Goal: Task Accomplishment & Management: Use online tool/utility

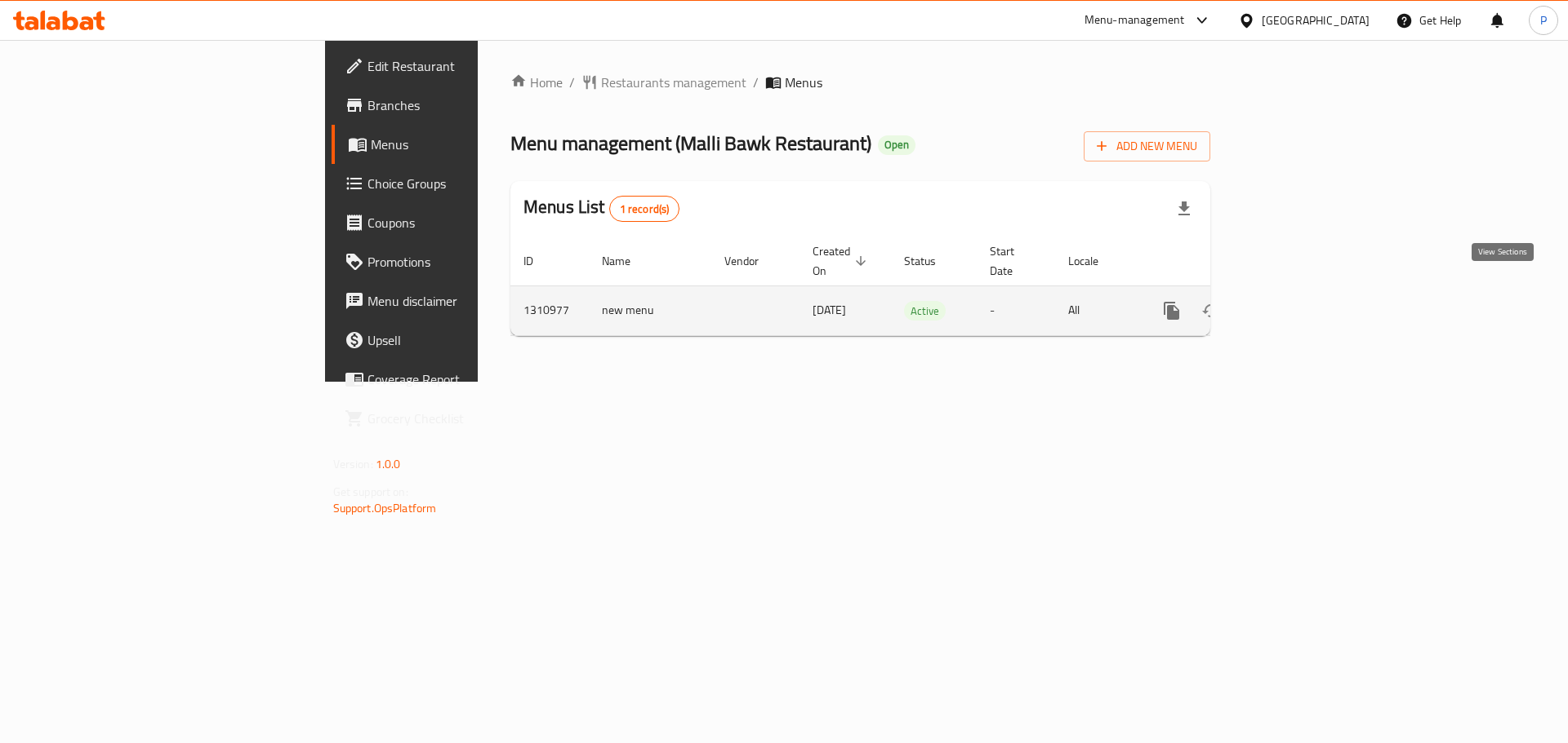
click at [1299, 301] on icon "enhanced table" at bounding box center [1289, 311] width 20 height 20
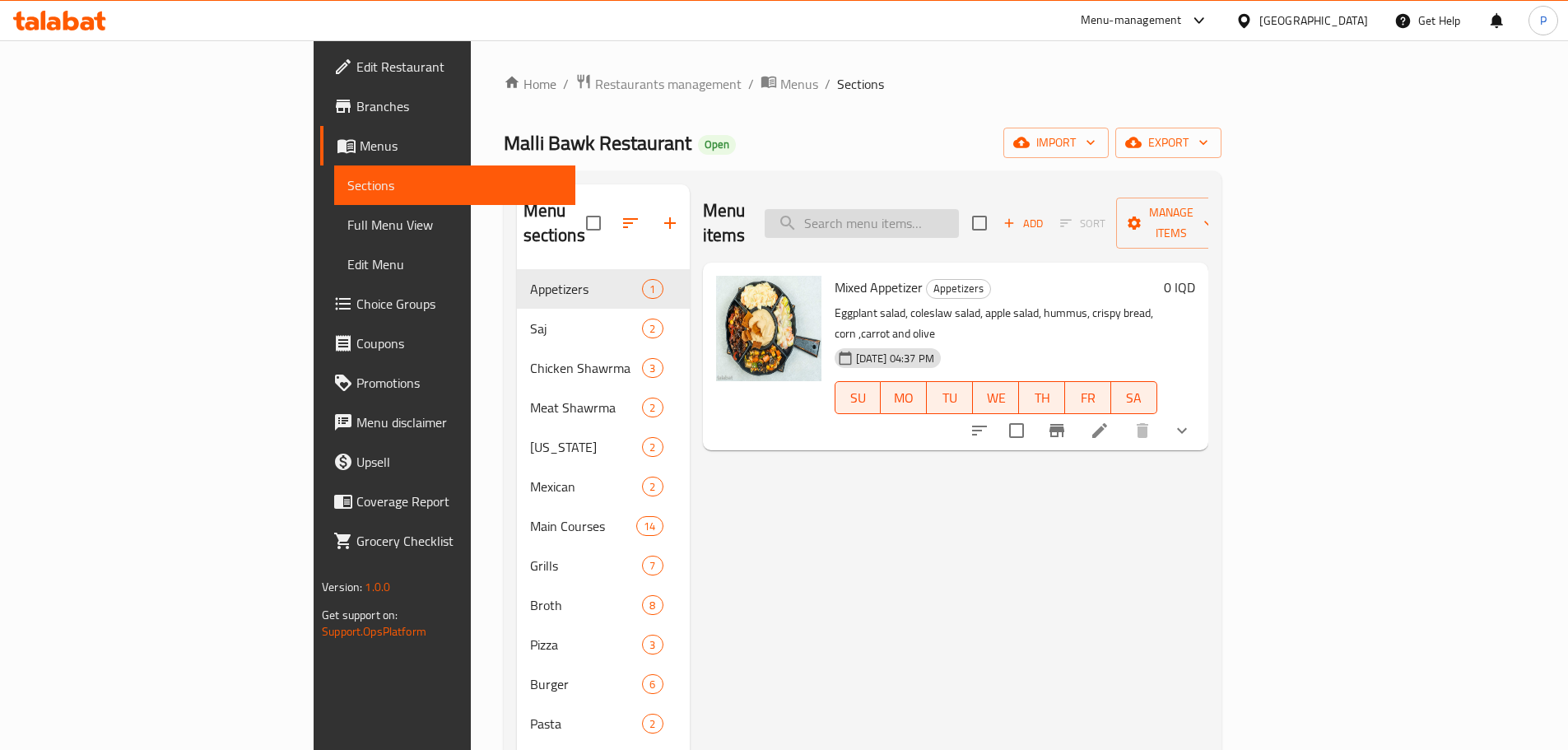
click at [959, 214] on input "search" at bounding box center [861, 223] width 194 height 29
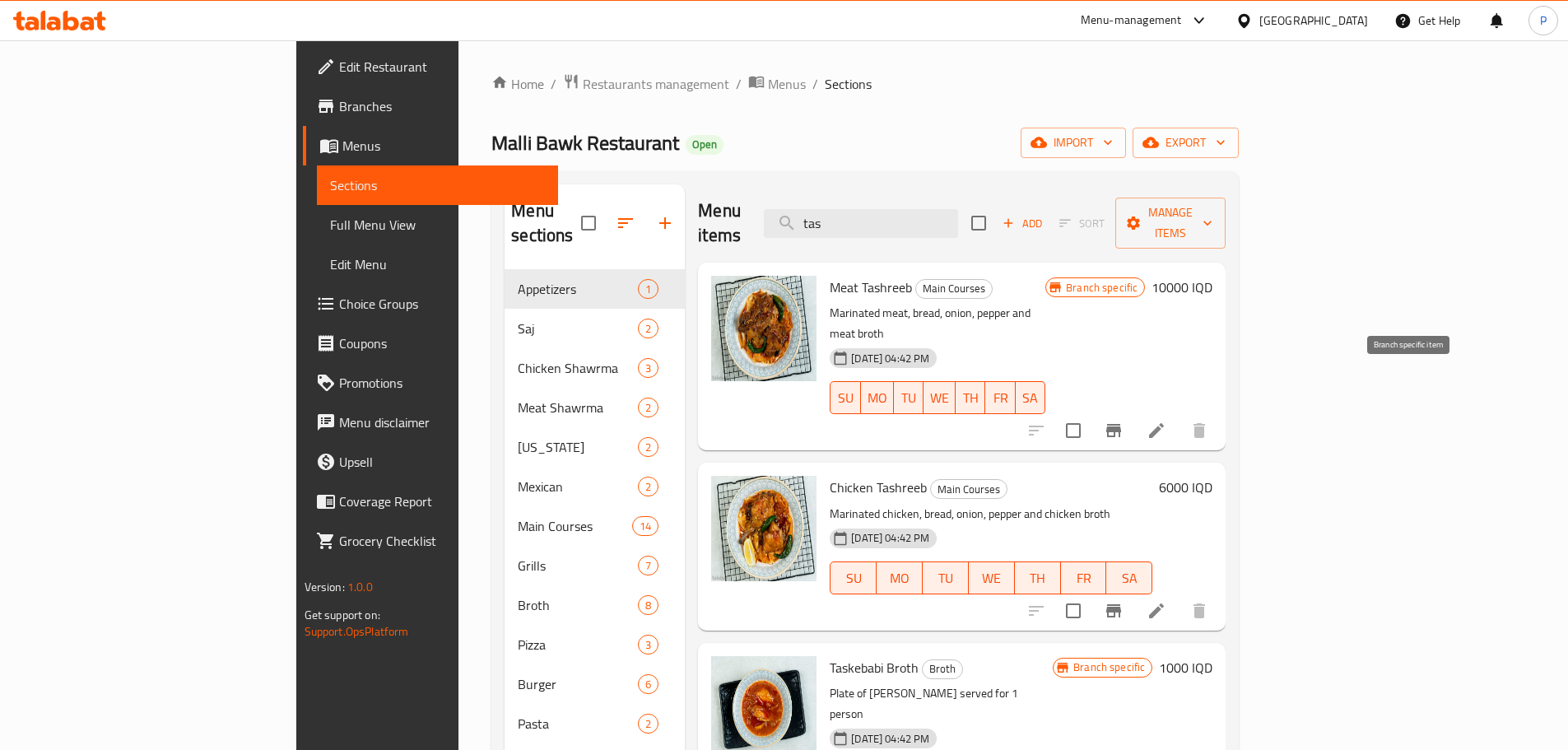
type input "tas"
click at [1133, 411] on button "Branch-specific-item" at bounding box center [1114, 431] width 40 height 40
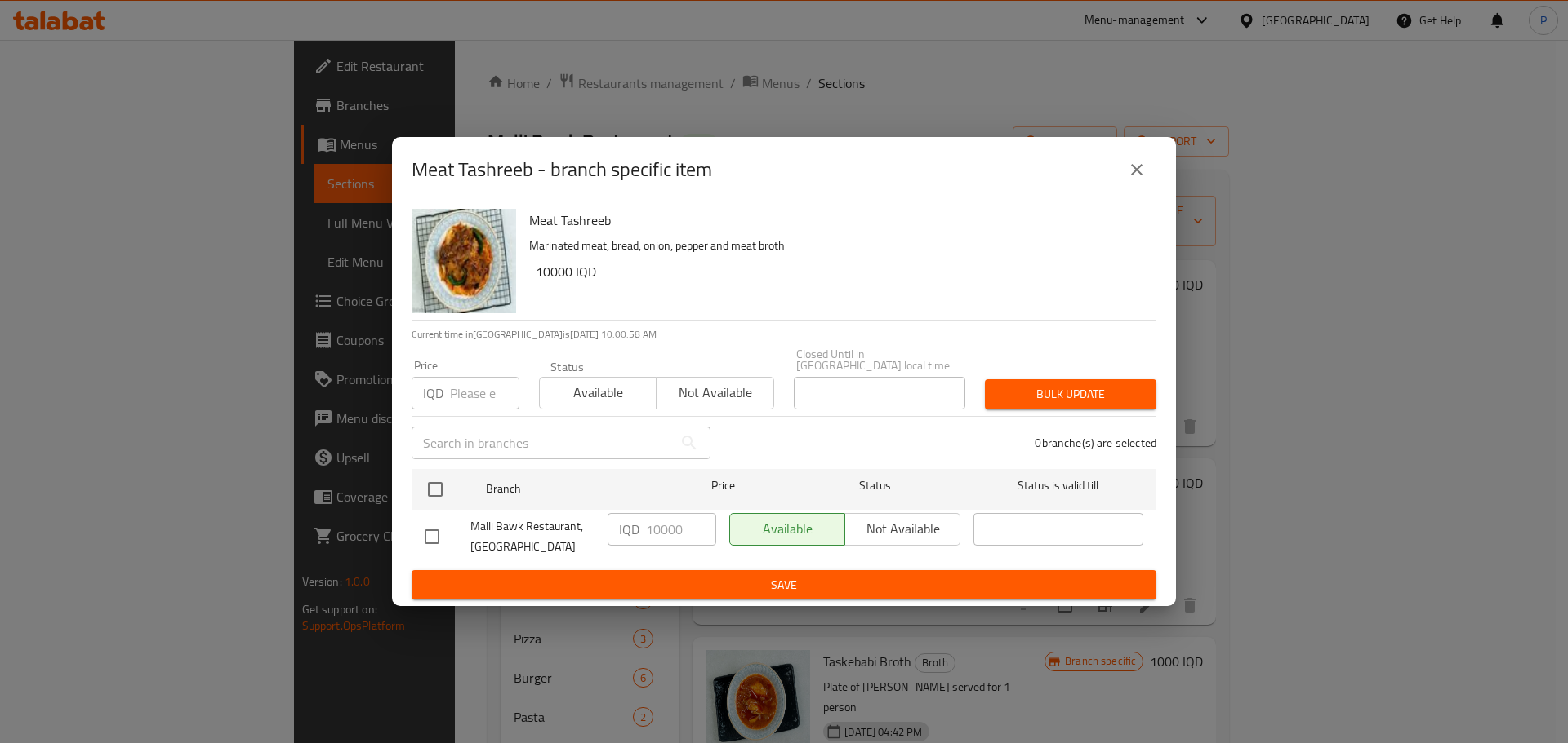
click at [1142, 175] on icon "close" at bounding box center [1137, 170] width 20 height 20
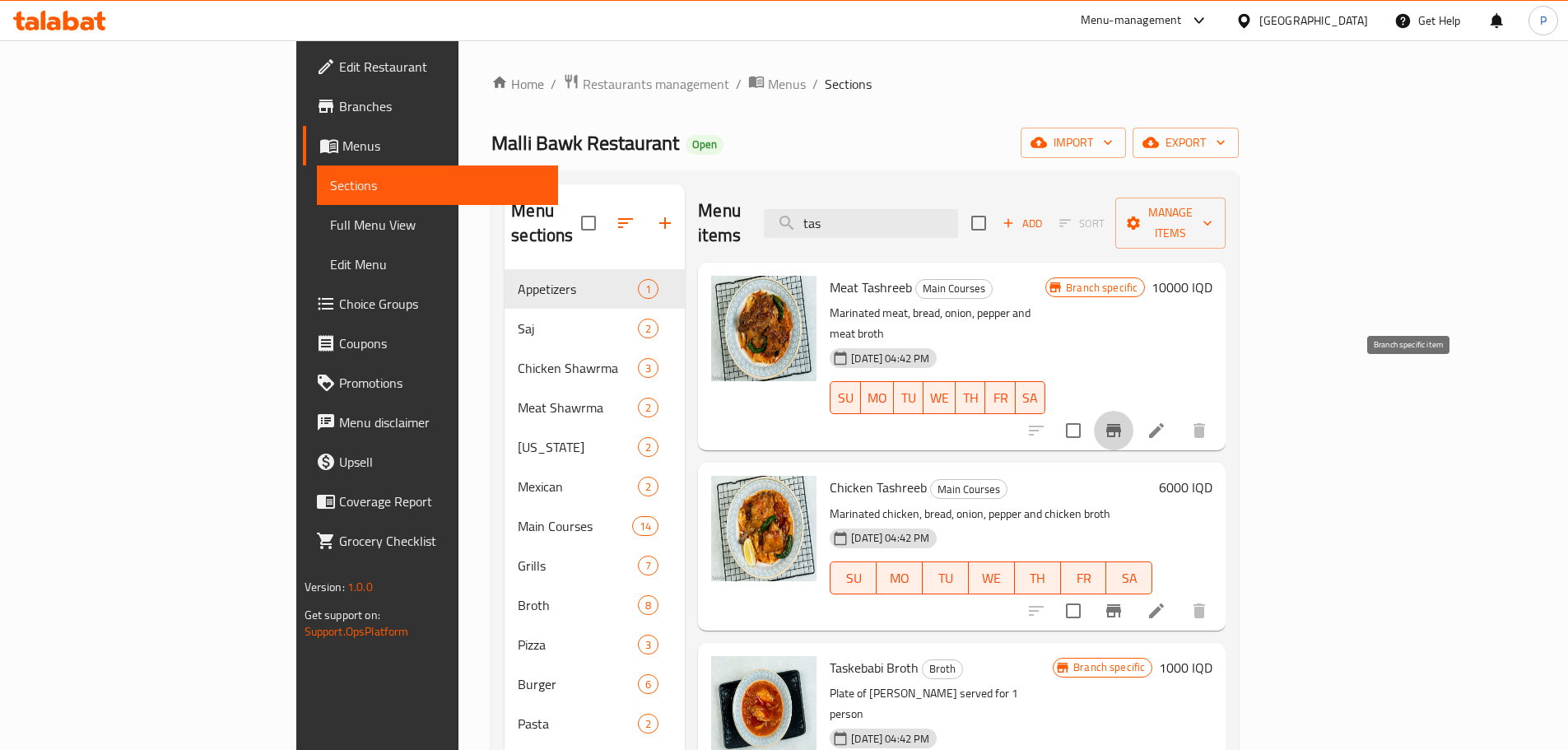
click at [1121, 424] on icon "Branch-specific-item" at bounding box center [1113, 430] width 15 height 13
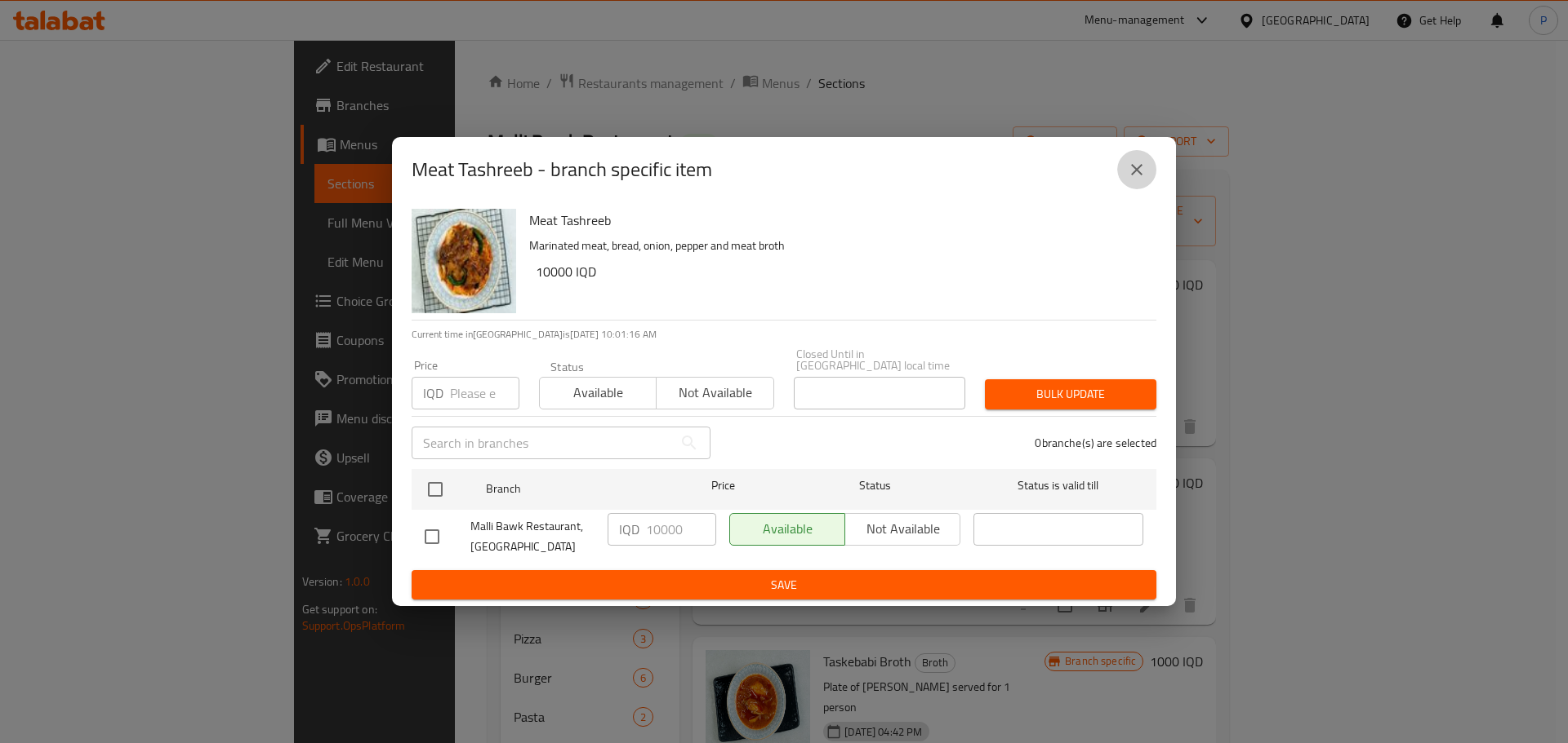
click at [1136, 174] on icon "close" at bounding box center [1137, 170] width 12 height 12
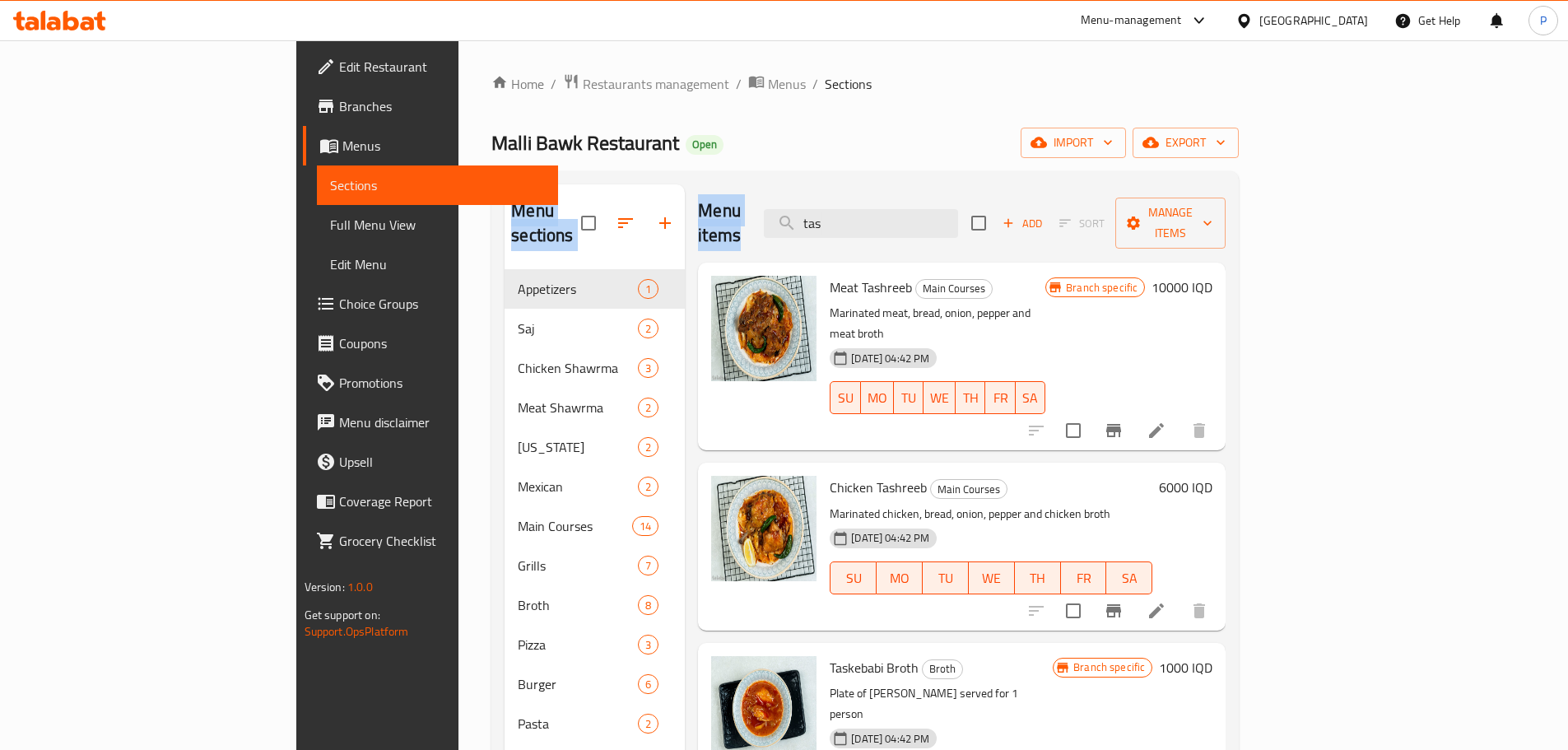
drag, startPoint x: 617, startPoint y: 155, endPoint x: 801, endPoint y: 196, distance: 188.5
click at [801, 196] on div "Home / Restaurants management / Menus / Sections Malli Bawk Restaurant Open imp…" at bounding box center [865, 511] width 748 height 875
click at [698, 215] on h2 "Menu items" at bounding box center [721, 223] width 46 height 50
click at [728, 206] on div "Menu items tas Add Sort Manage items" at bounding box center [961, 223] width 527 height 78
click at [953, 209] on input "tas" at bounding box center [860, 223] width 194 height 29
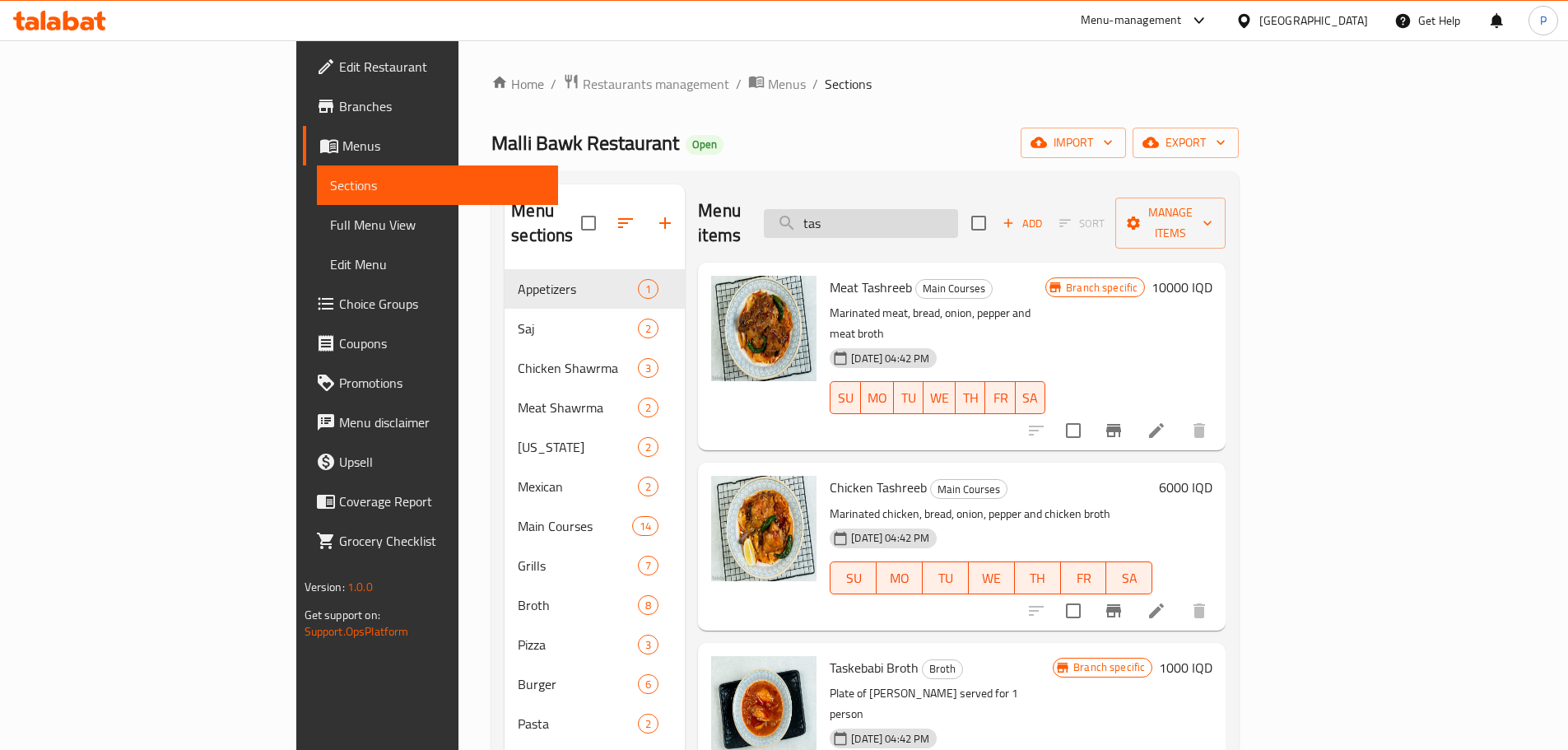
click at [953, 209] on input "tas" at bounding box center [860, 223] width 194 height 29
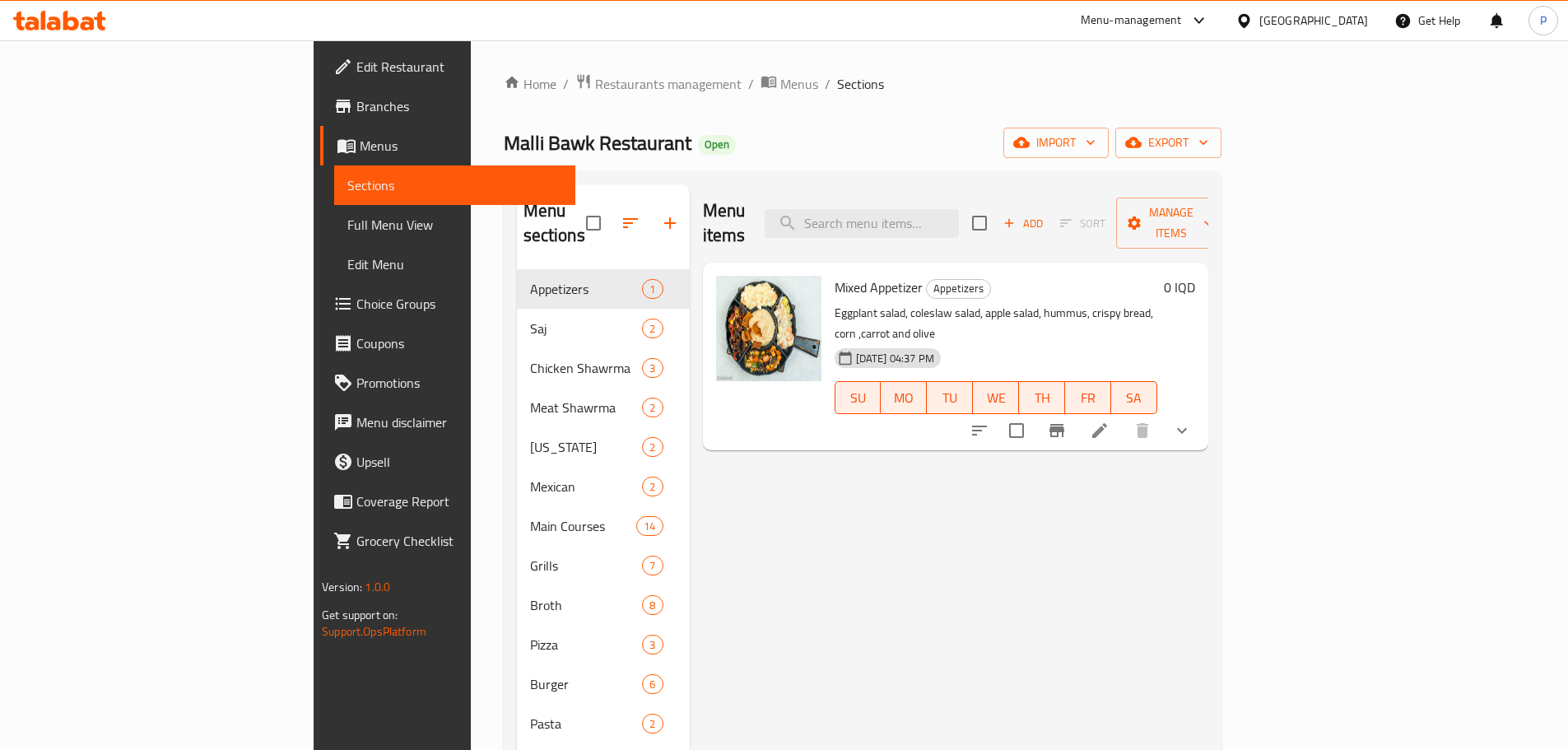
click at [817, 194] on div "Menu items Add Sort Manage items" at bounding box center [955, 223] width 505 height 78
click at [703, 214] on h2 "Menu items" at bounding box center [724, 223] width 43 height 50
click at [703, 210] on h2 "Menu items" at bounding box center [724, 223] width 43 height 50
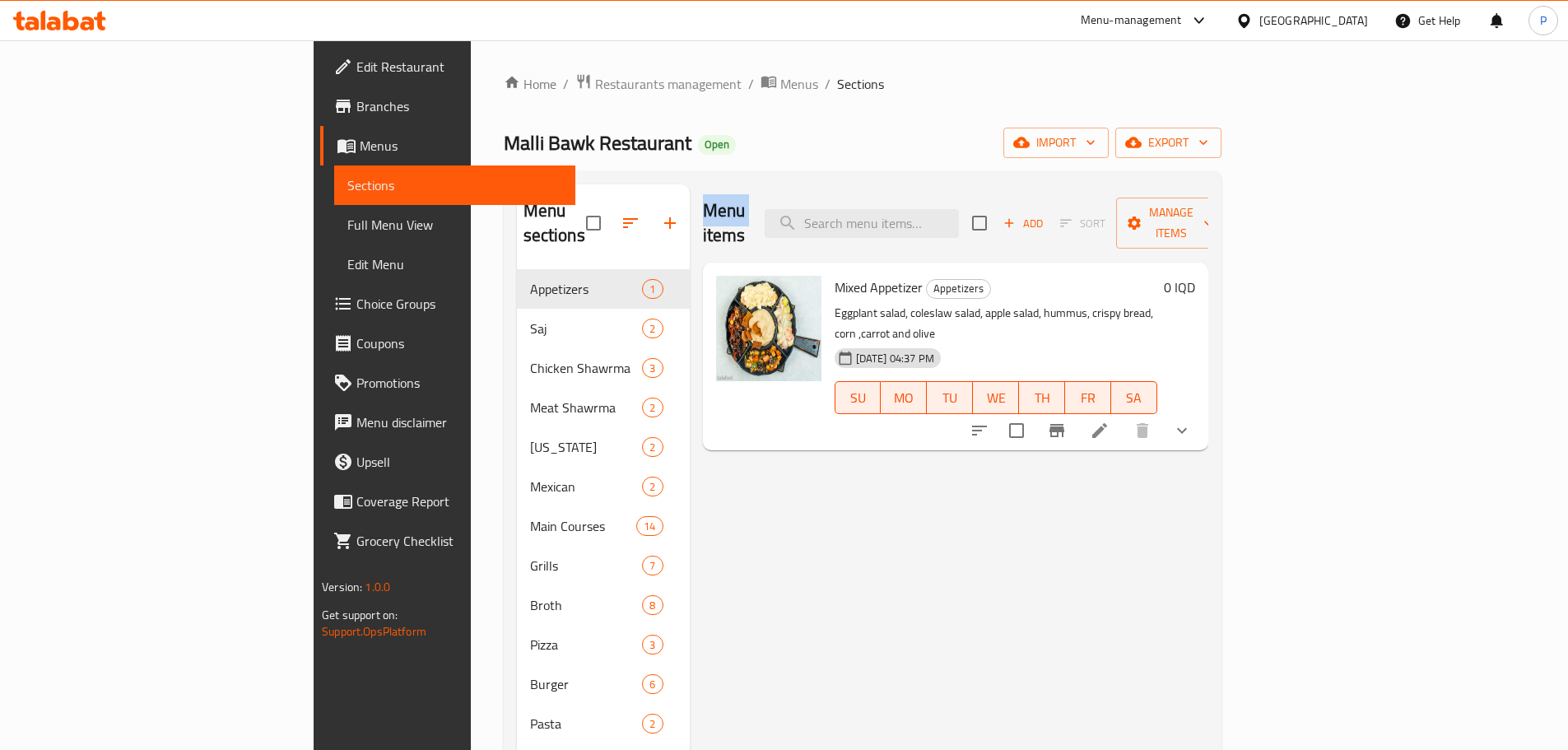
click at [703, 210] on h2 "Menu items" at bounding box center [724, 223] width 43 height 50
click at [703, 206] on h2 "Menu items" at bounding box center [724, 223] width 43 height 50
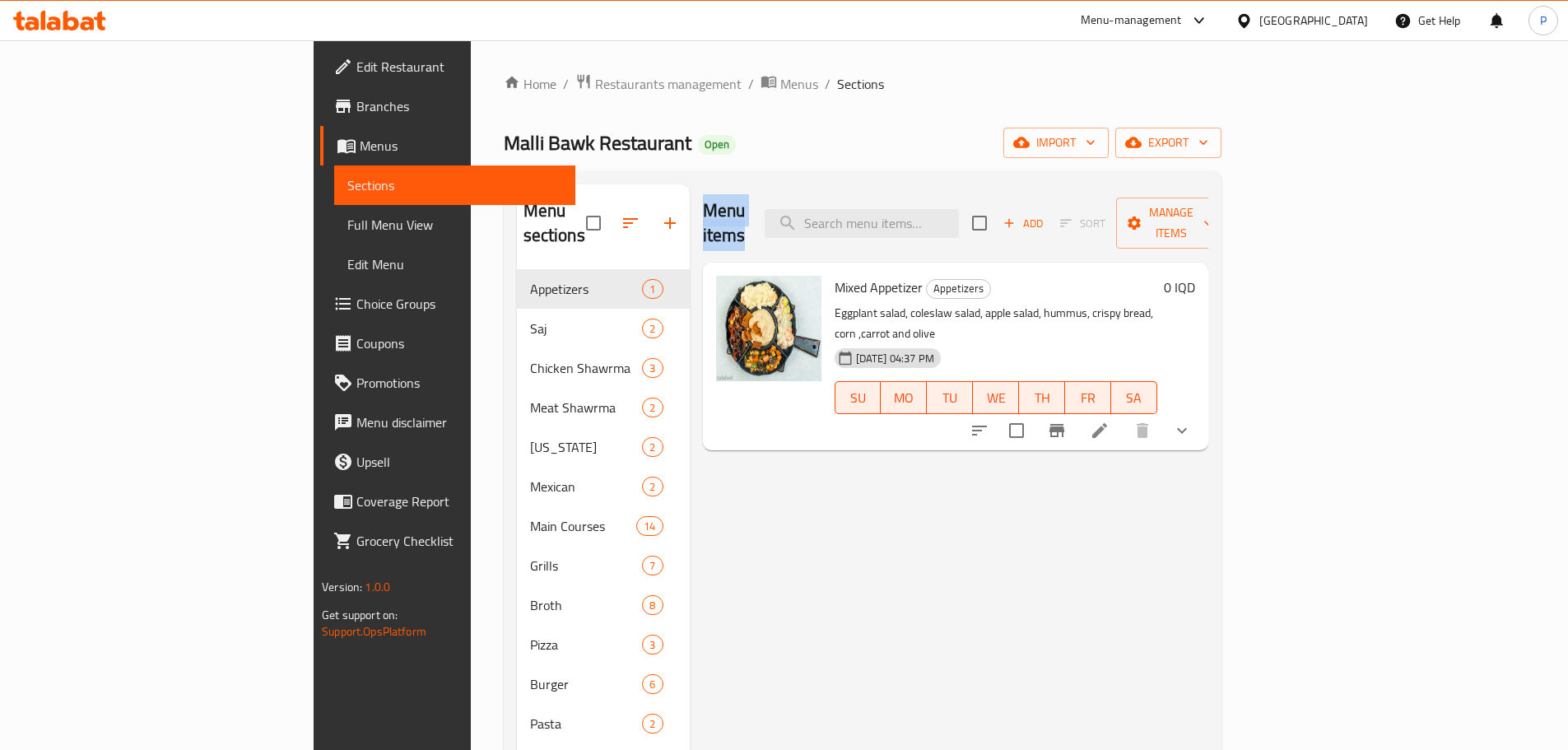
click at [703, 206] on h2 "Menu items" at bounding box center [724, 223] width 43 height 50
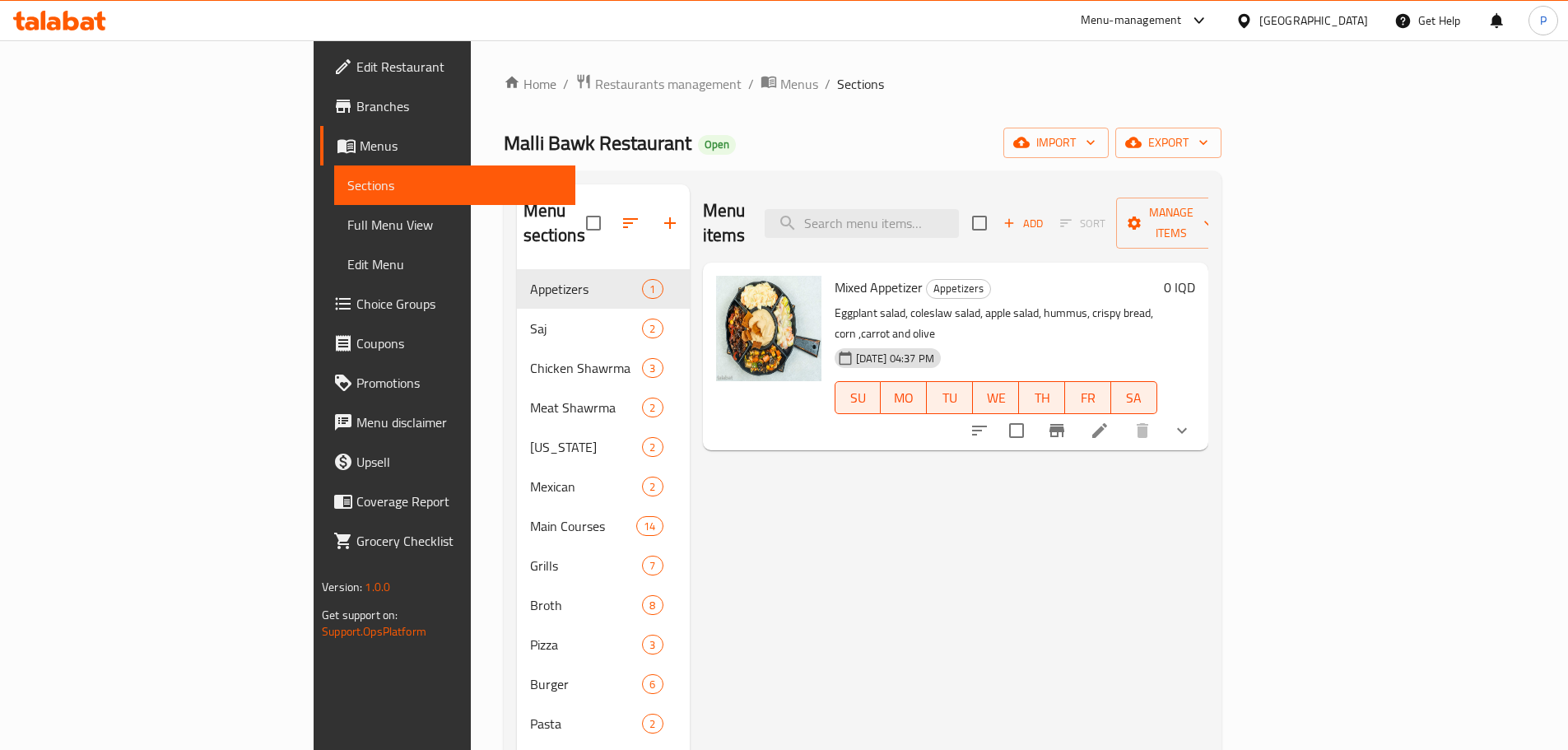
click at [835, 275] on span "Mixed Appetizer" at bounding box center [879, 287] width 88 height 25
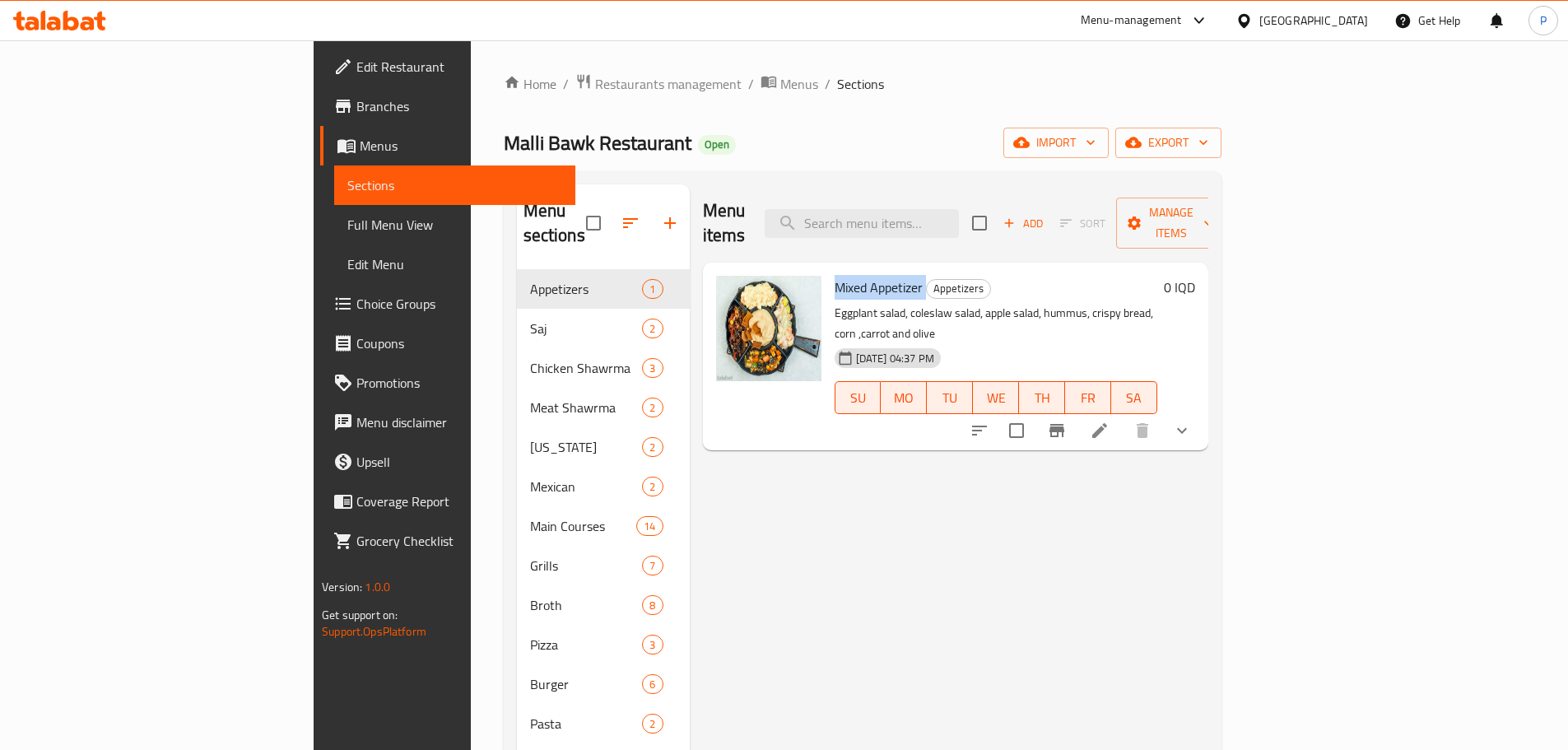
click at [835, 275] on span "Mixed Appetizer" at bounding box center [879, 287] width 88 height 25
drag, startPoint x: 757, startPoint y: 261, endPoint x: 955, endPoint y: 293, distance: 200.6
click at [953, 293] on div "Mixed Appetizer Appetizers Eggplant salad, coleslaw salad, apple salad, hummus,…" at bounding box center [996, 356] width 336 height 175
click at [835, 275] on span "Mixed Appetizer" at bounding box center [879, 287] width 88 height 25
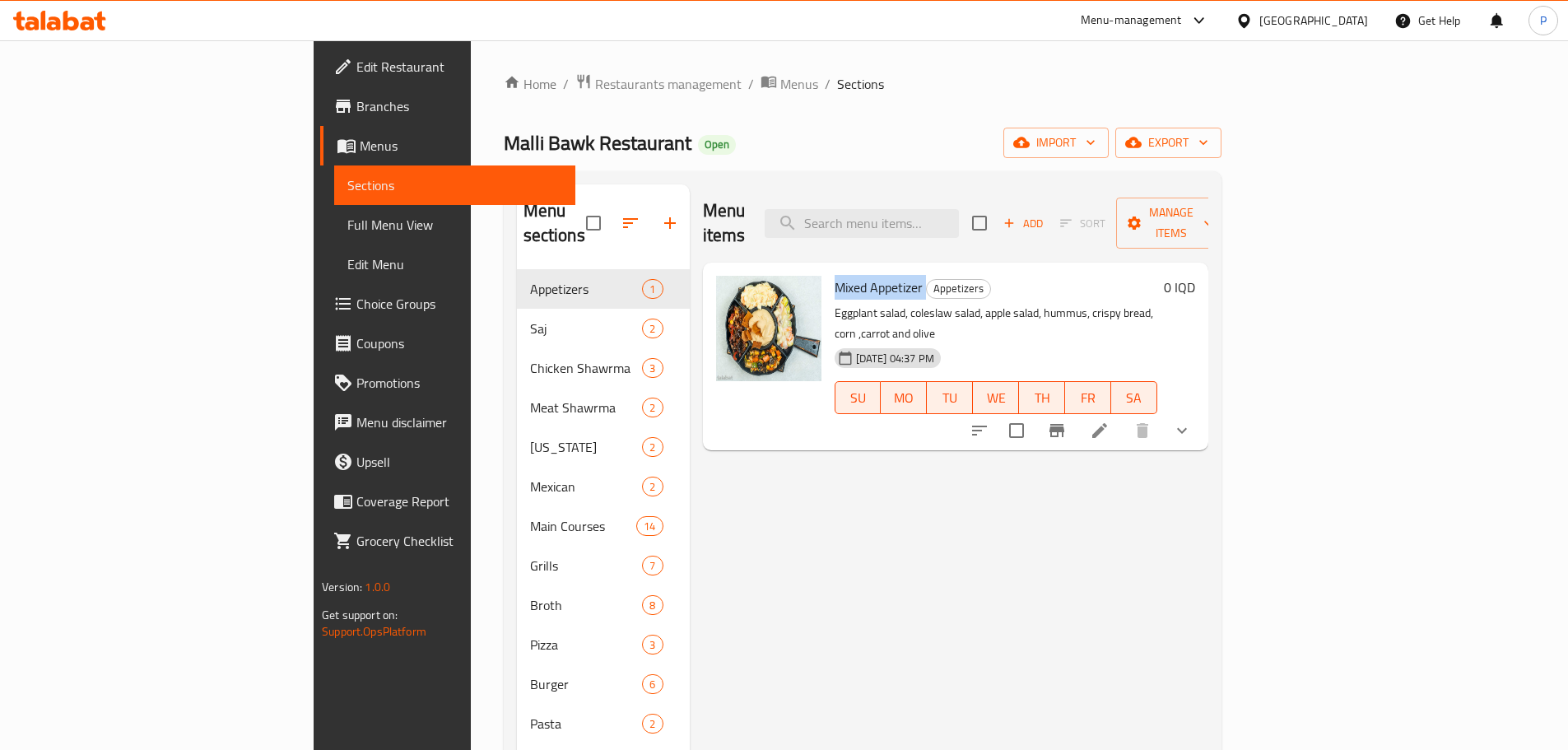
click at [835, 275] on span "Mixed Appetizer" at bounding box center [879, 287] width 88 height 25
click at [837, 303] on p "Eggplant salad, coleslaw salad, apple salad, hummus, crispy bread, corn ,carrot…" at bounding box center [997, 323] width 323 height 41
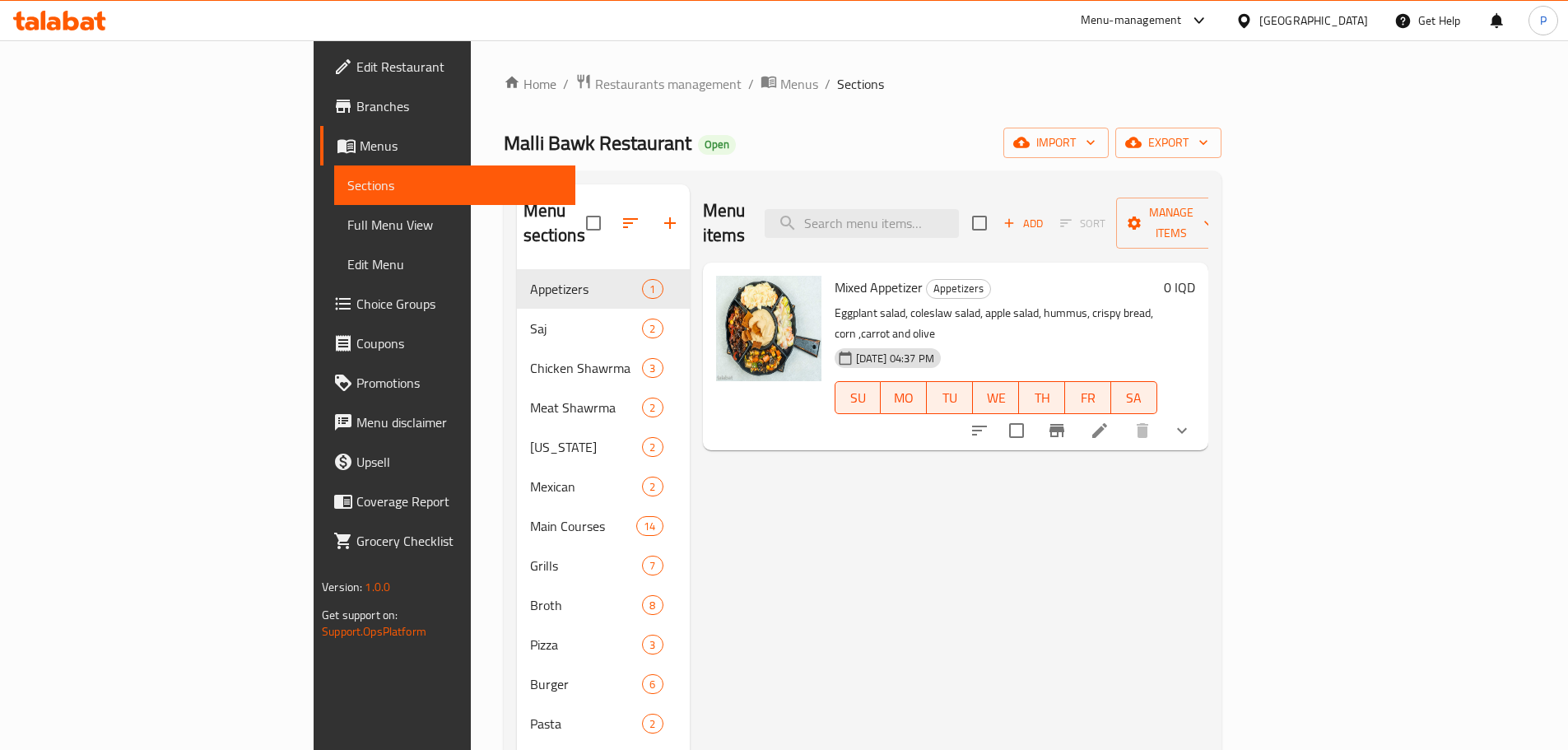
click at [835, 275] on span "Mixed Appetizer" at bounding box center [879, 287] width 88 height 25
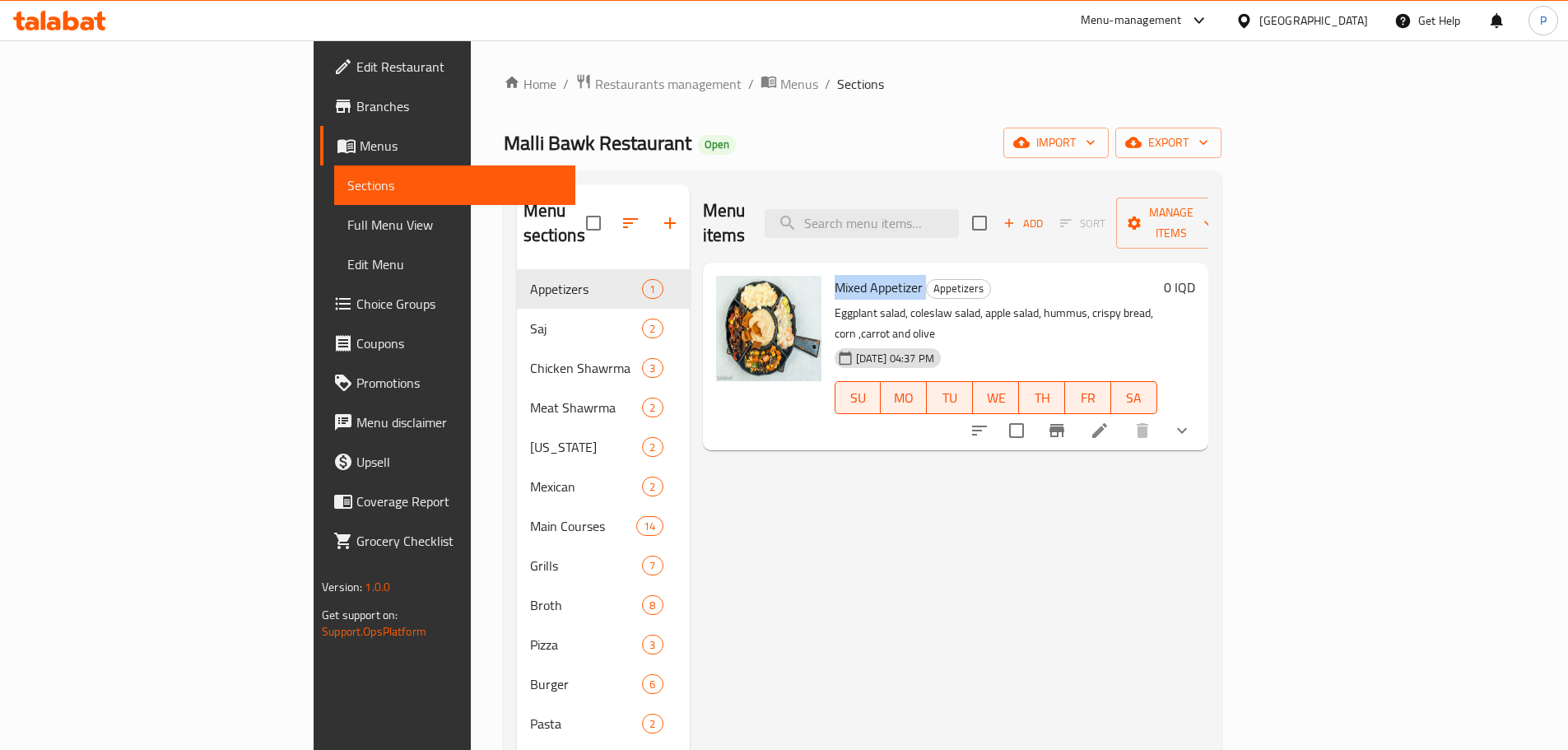
click at [835, 275] on span "Mixed Appetizer" at bounding box center [879, 287] width 88 height 25
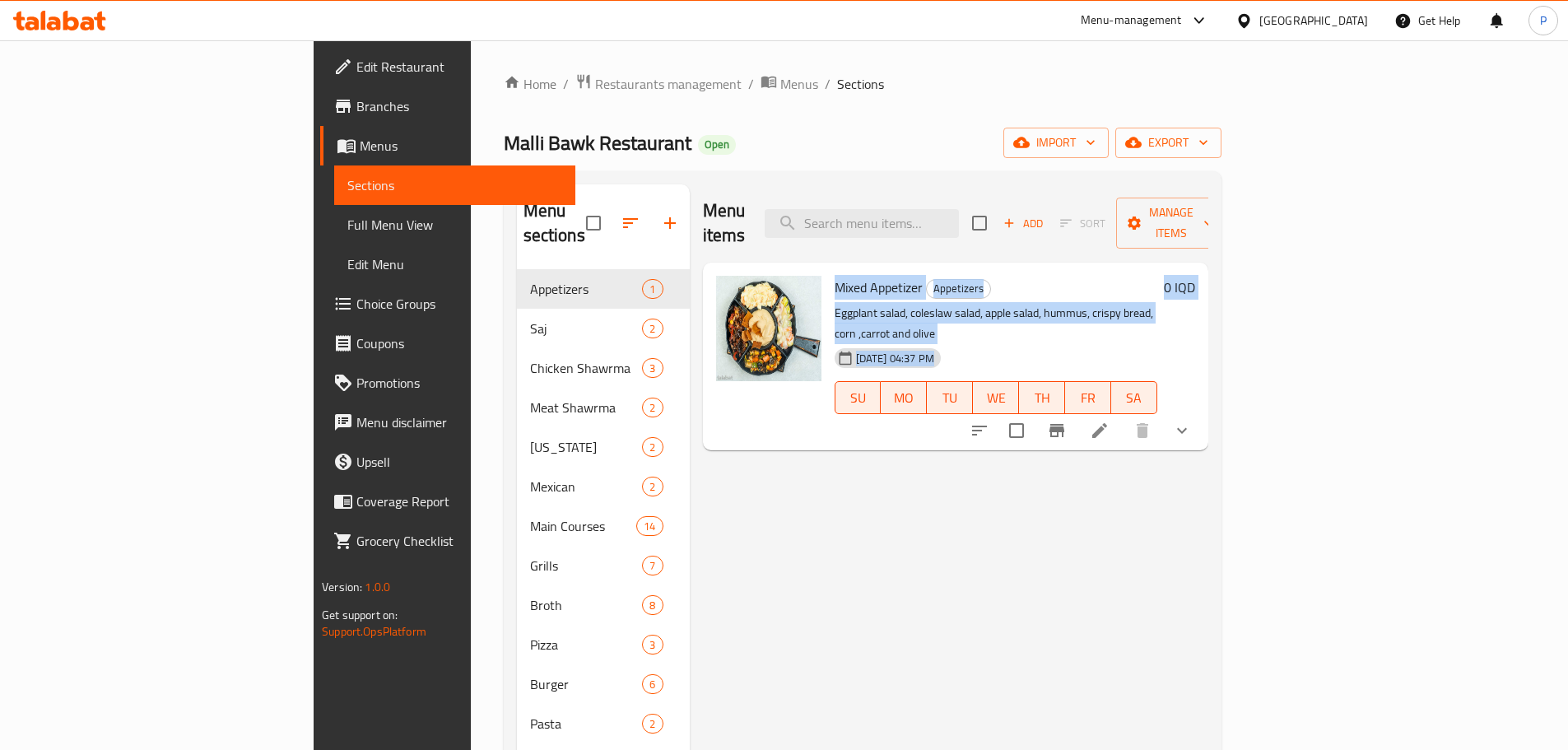
drag, startPoint x: 769, startPoint y: 262, endPoint x: 1067, endPoint y: 300, distance: 300.4
click at [1067, 300] on div "Mixed Appetizer Appetizers Eggplant salad, coleslaw salad, apple salad, hummus,…" at bounding box center [996, 356] width 336 height 175
click at [978, 303] on p "Eggplant salad, coleslaw salad, apple salad, hummus, crispy bread, corn ,carrot…" at bounding box center [997, 323] width 323 height 41
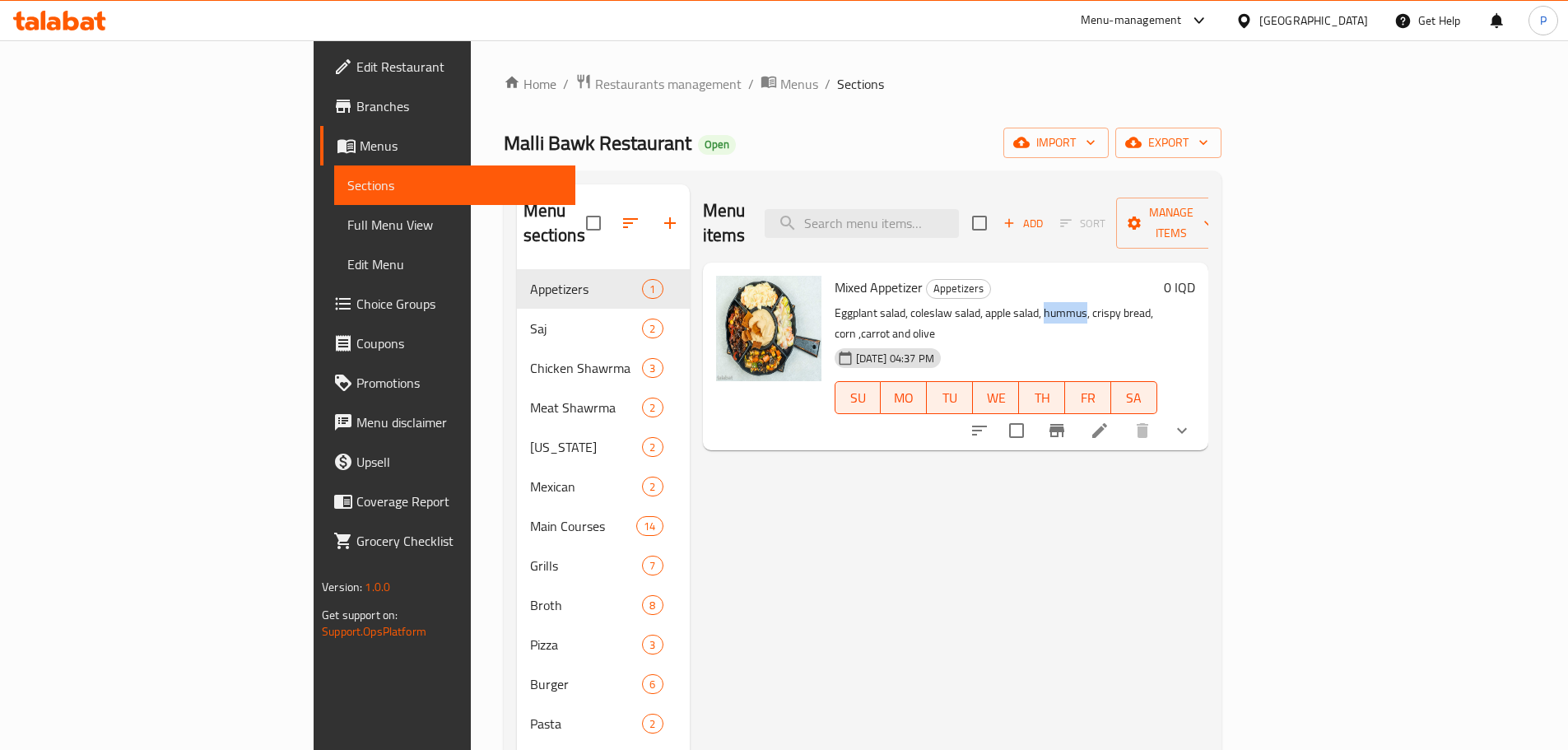
click at [978, 303] on p "Eggplant salad, coleslaw salad, apple salad, hummus, crispy bread, corn ,carrot…" at bounding box center [997, 323] width 323 height 41
click at [835, 275] on span "Mixed Appetizer" at bounding box center [879, 287] width 88 height 25
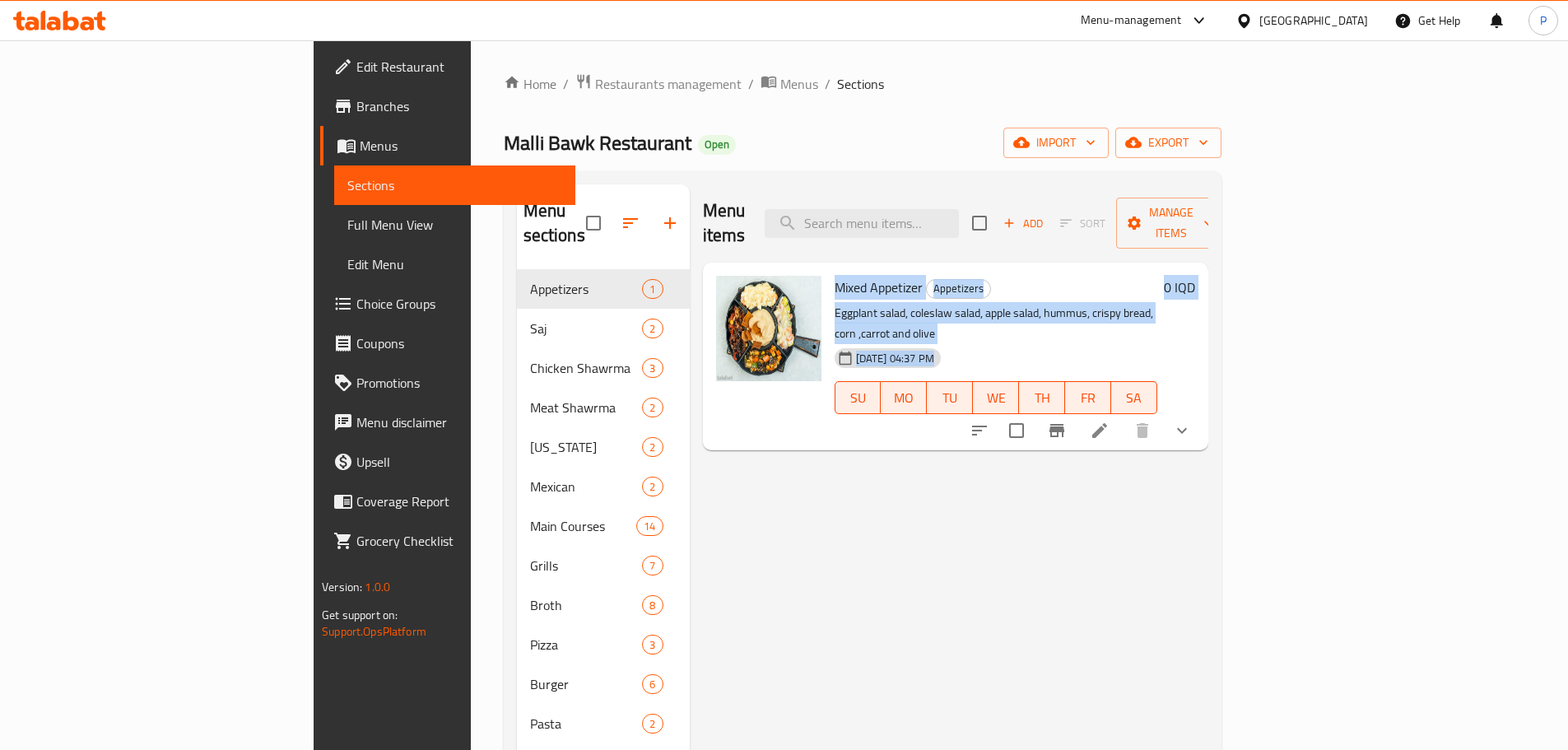
drag, startPoint x: 763, startPoint y: 260, endPoint x: 1036, endPoint y: 303, distance: 276.4
click at [1036, 303] on div "Mixed Appetizer Appetizers Eggplant salad, coleslaw salad, apple salad, hummus,…" at bounding box center [996, 356] width 336 height 175
click at [835, 275] on span "Mixed Appetizer" at bounding box center [879, 287] width 88 height 25
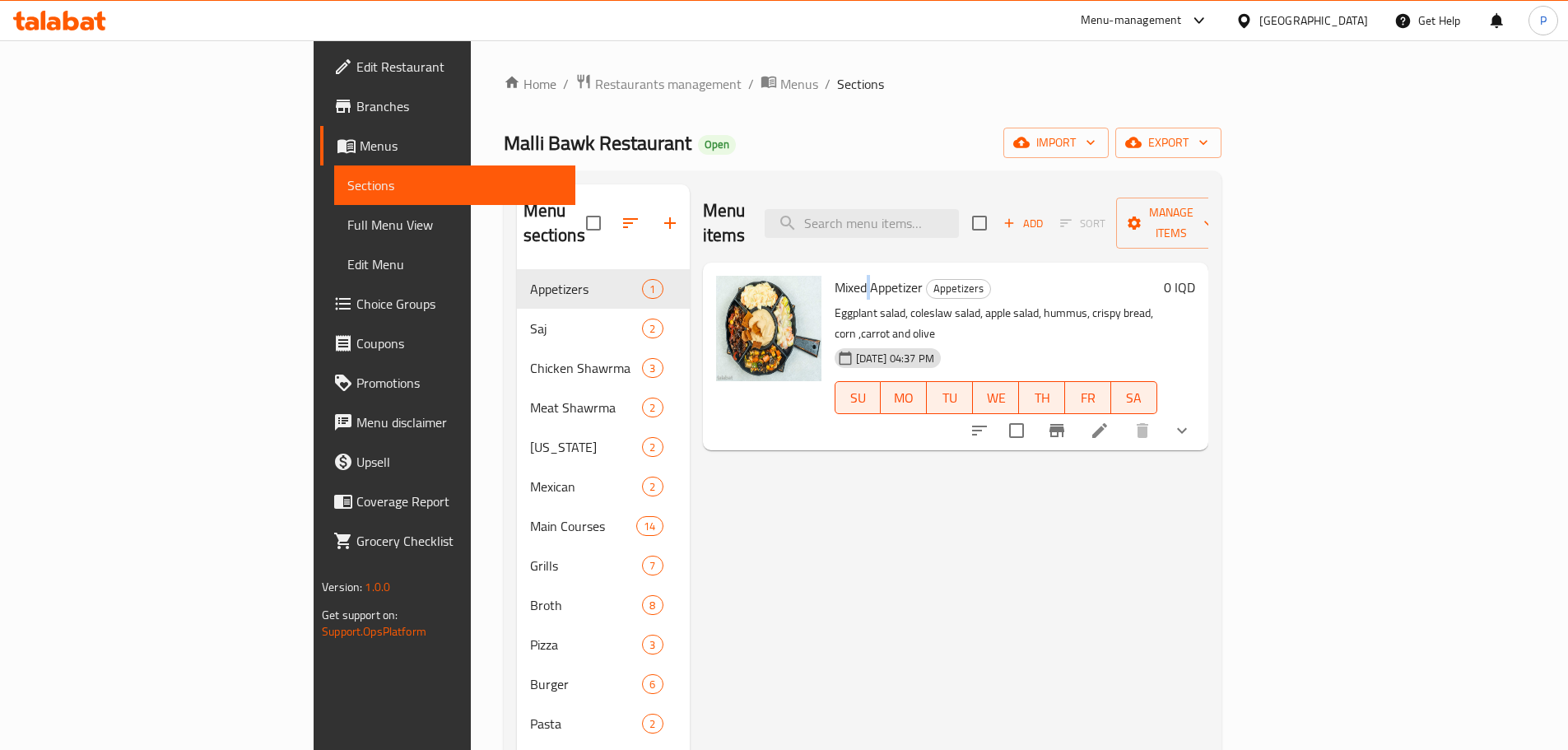
click at [835, 275] on span "Mixed Appetizer" at bounding box center [879, 287] width 88 height 25
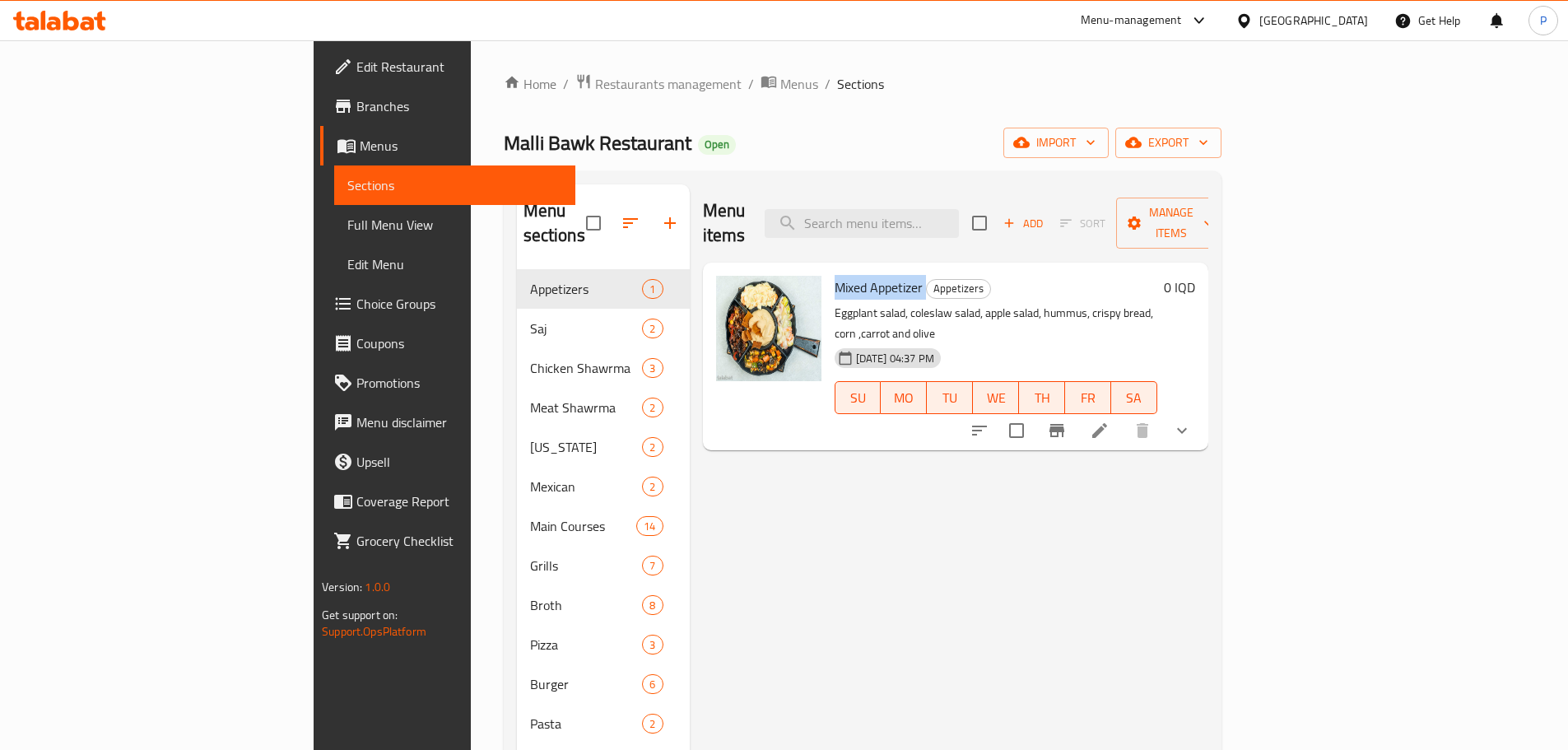
click at [835, 275] on span "Mixed Appetizer" at bounding box center [879, 287] width 88 height 25
click at [861, 303] on p "Eggplant salad, coleslaw salad, apple salad, hummus, crispy bread, corn ,carrot…" at bounding box center [997, 323] width 323 height 41
click at [860, 303] on p "Eggplant salad, coleslaw salad, apple salad, hummus, crispy bread, corn ,carrot…" at bounding box center [997, 323] width 323 height 41
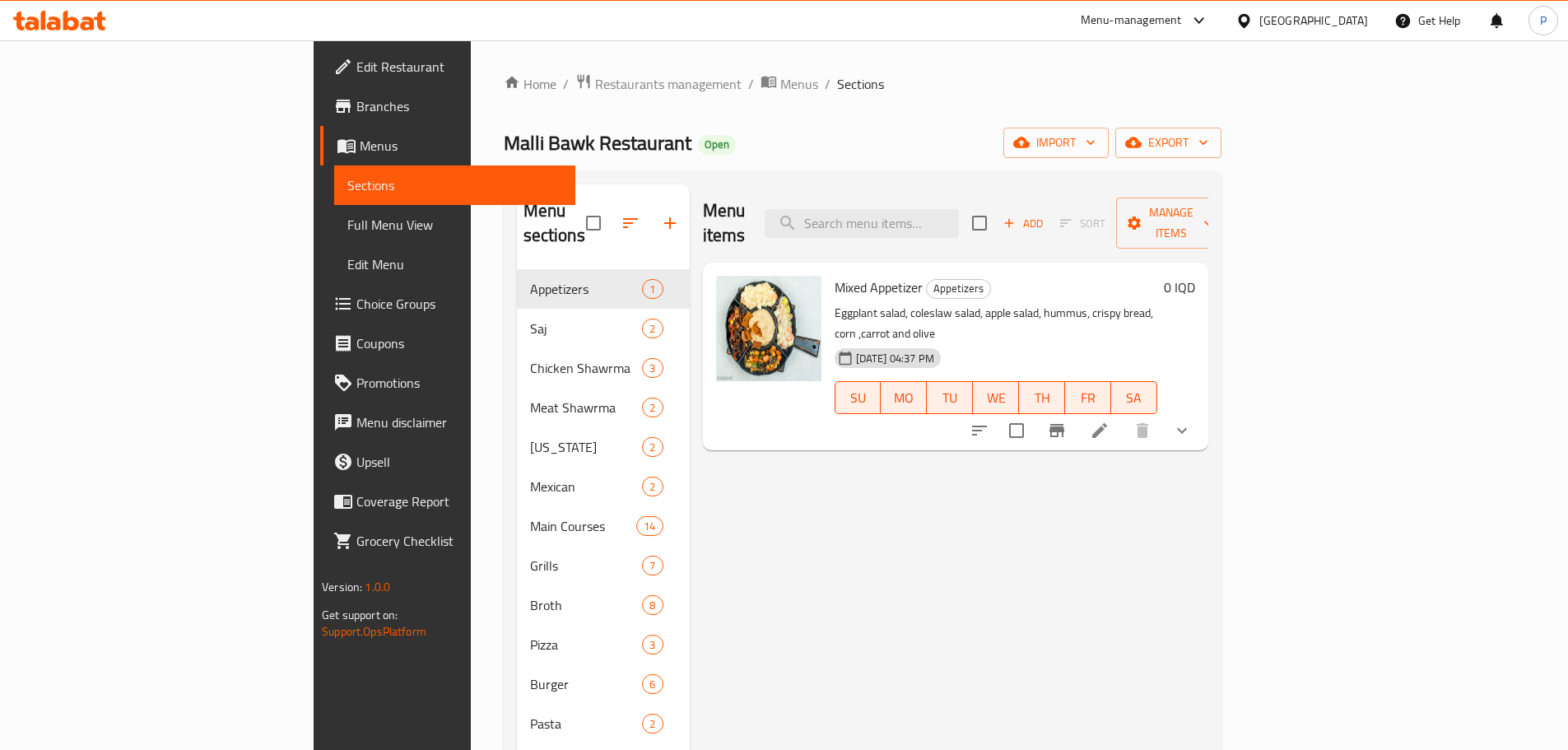
click at [835, 275] on span "Mixed Appetizer" at bounding box center [879, 287] width 88 height 25
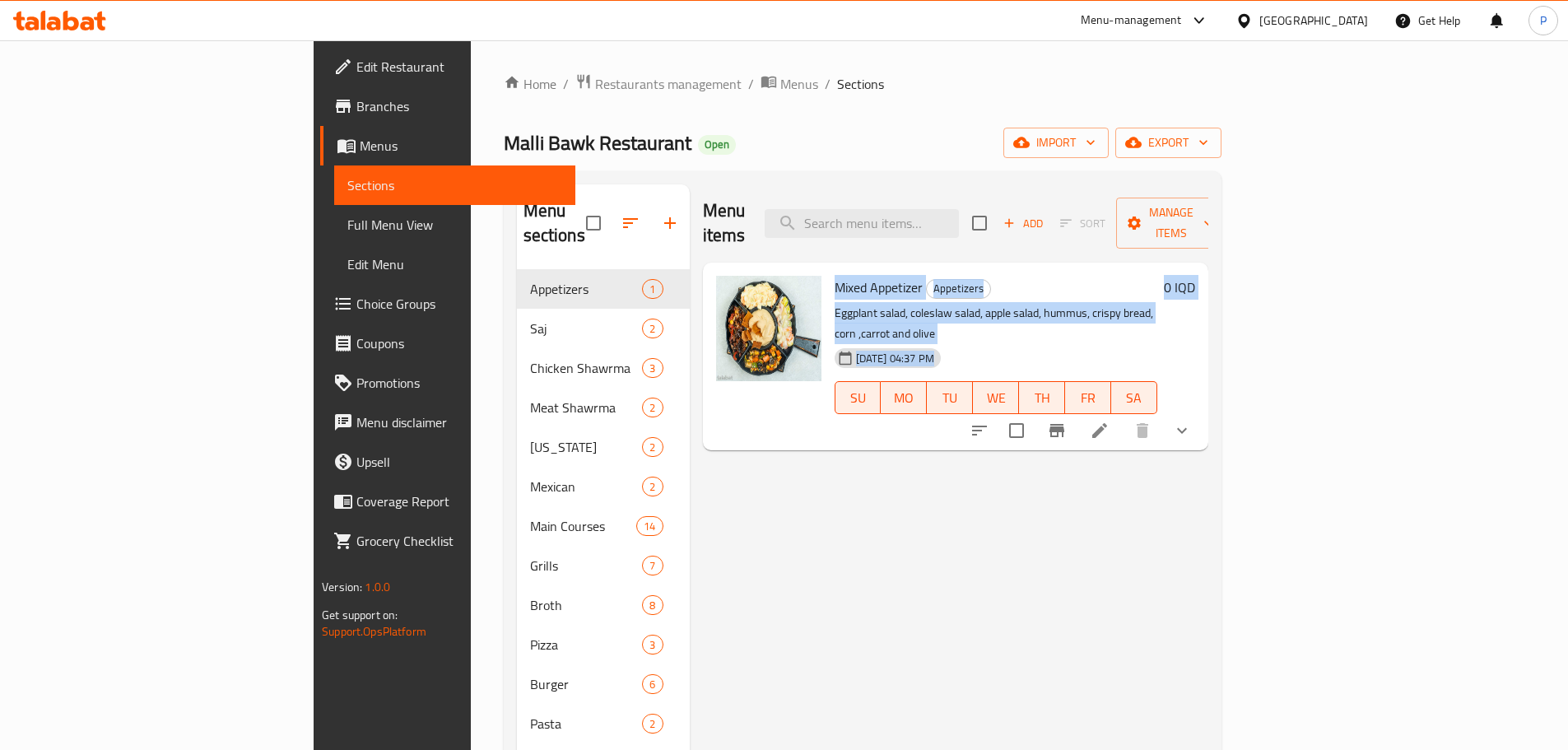
drag, startPoint x: 784, startPoint y: 259, endPoint x: 1162, endPoint y: 310, distance: 381.4
click at [1162, 310] on div "Mixed Appetizer Appetizers Eggplant salad, coleslaw salad, apple salad, hummus,…" at bounding box center [996, 356] width 336 height 175
click at [858, 303] on p "Eggplant salad, coleslaw salad, apple salad, hummus, crispy bread, corn ,carrot…" at bounding box center [997, 323] width 323 height 41
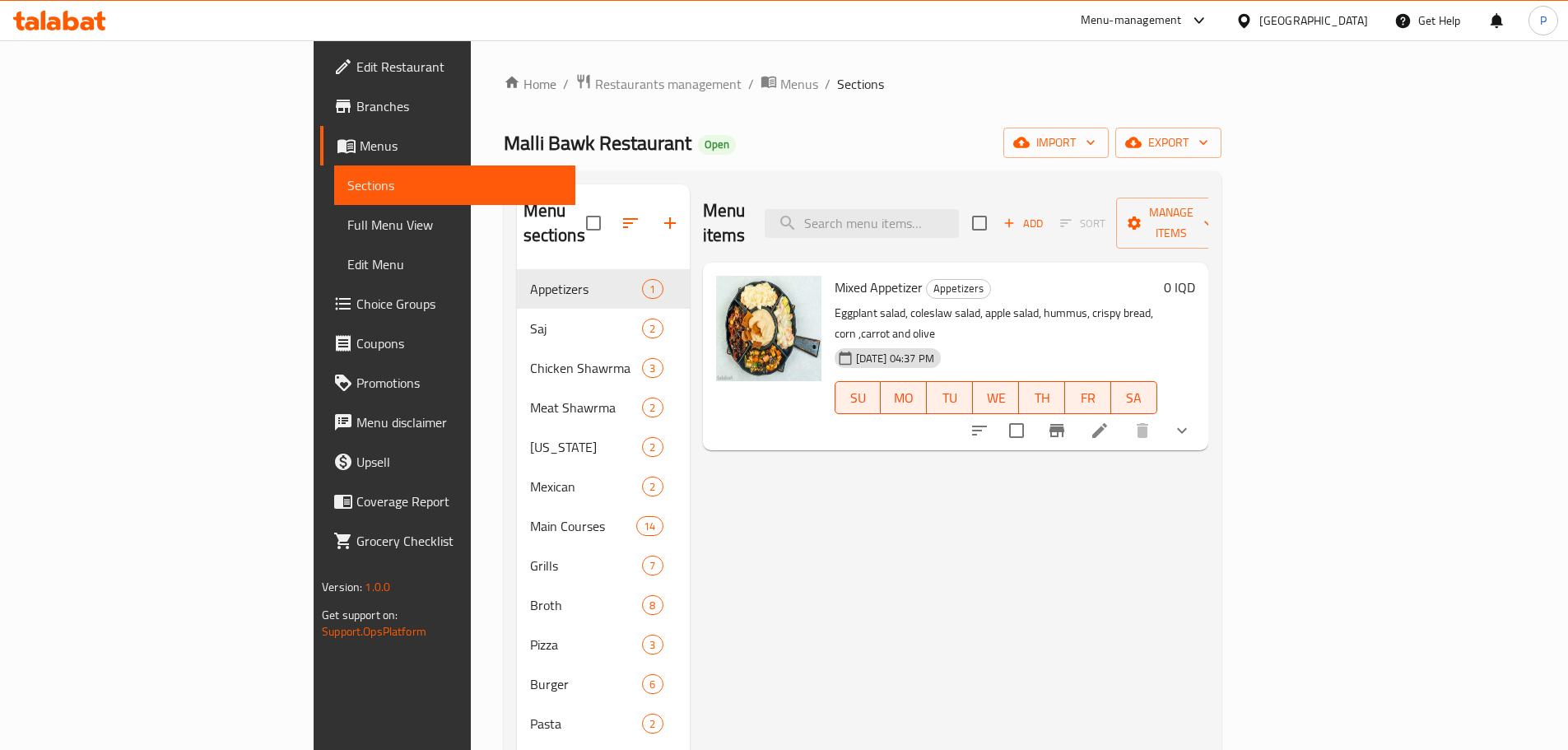
click at [835, 275] on span "Mixed Appetizer" at bounding box center [879, 287] width 88 height 25
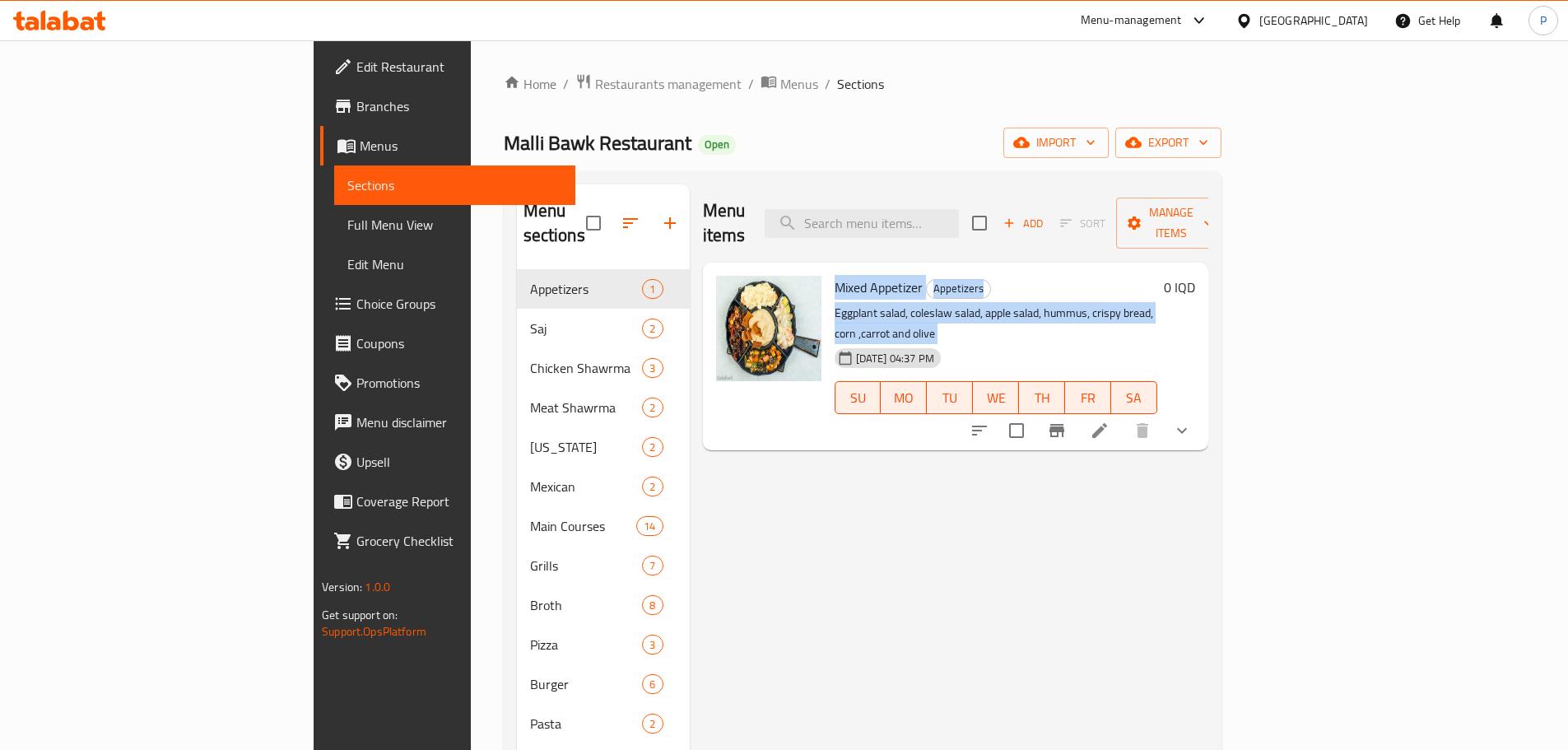
drag, startPoint x: 775, startPoint y: 262, endPoint x: 1118, endPoint y: 292, distance: 344.3
click at [1118, 292] on div "Mixed Appetizer Appetizers Eggplant salad, coleslaw salad, apple salad, hummus,…" at bounding box center [996, 356] width 336 height 175
click at [835, 275] on span "Mixed Appetizer" at bounding box center [879, 287] width 88 height 25
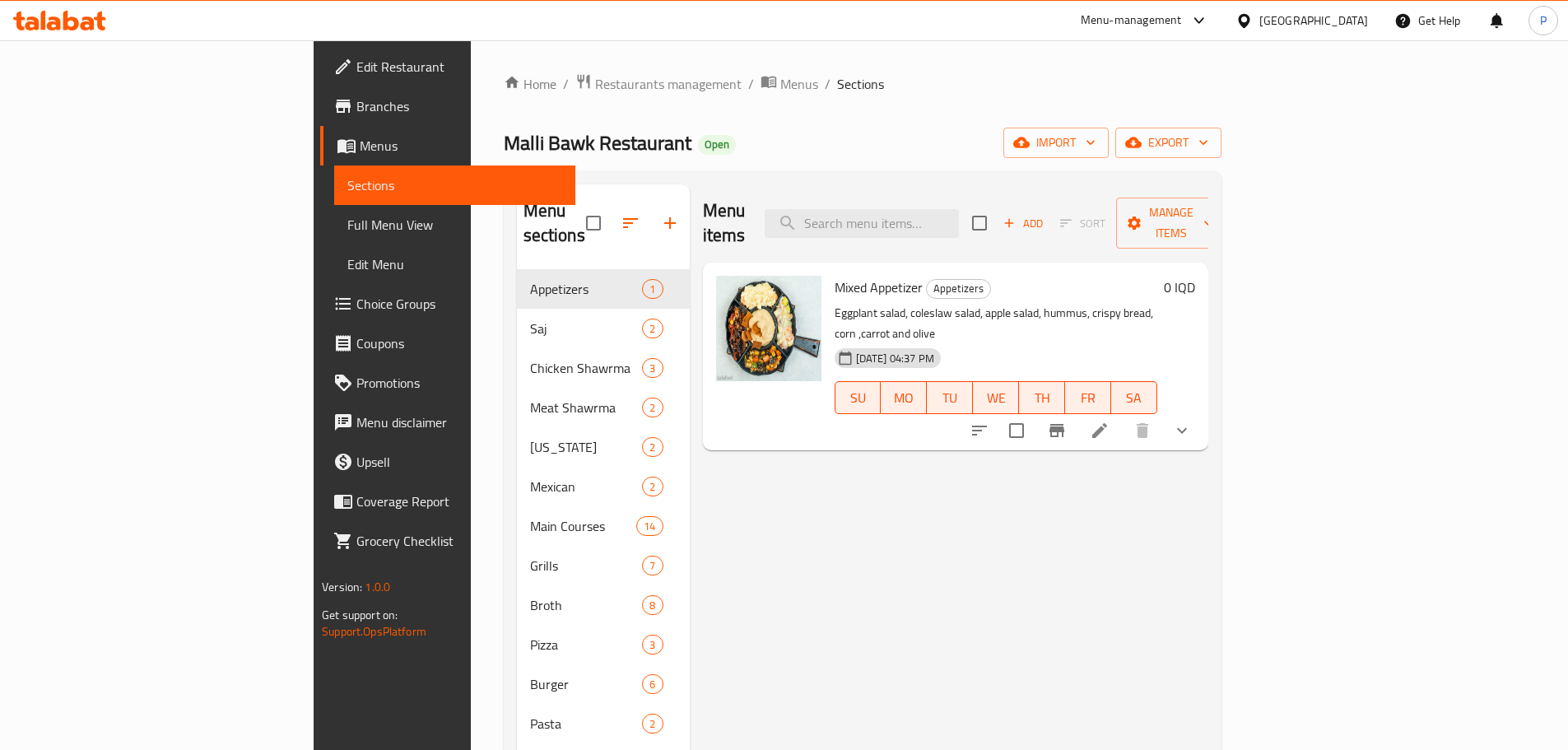
click at [799, 215] on div "Menu items Add Sort Manage items" at bounding box center [955, 223] width 505 height 78
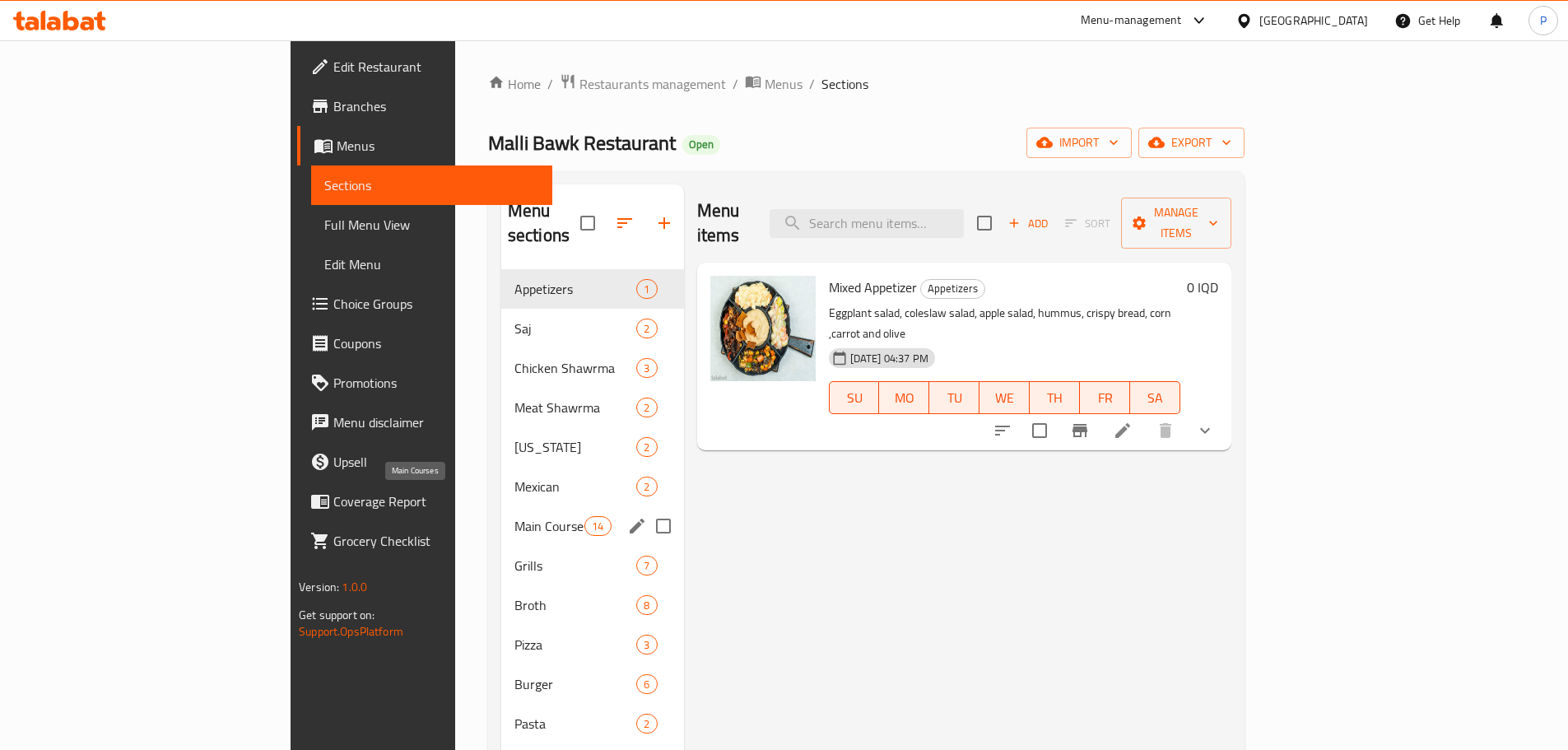
click at [514, 517] on span "Main Courses" at bounding box center [549, 527] width 70 height 20
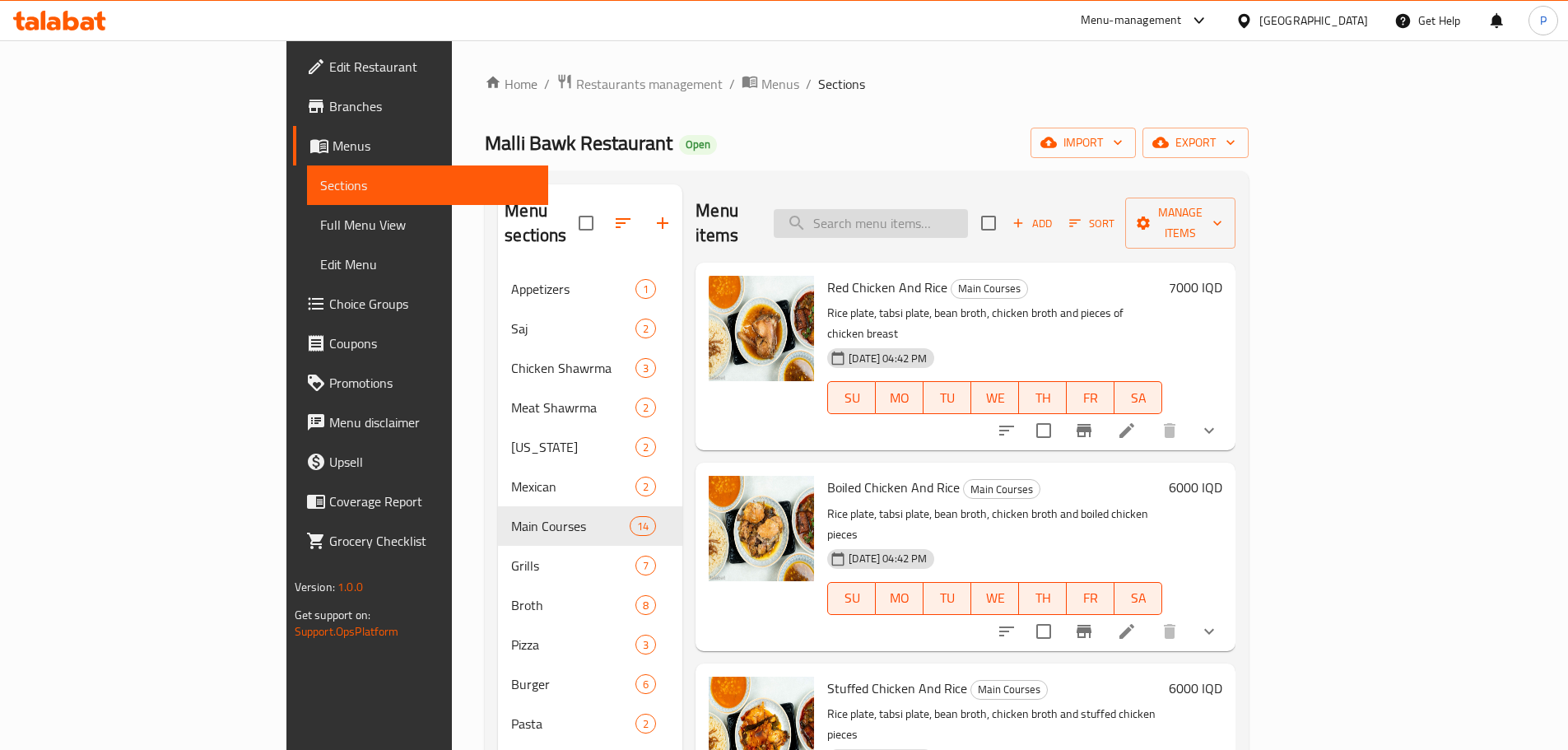
click at [948, 209] on input "search" at bounding box center [870, 223] width 194 height 29
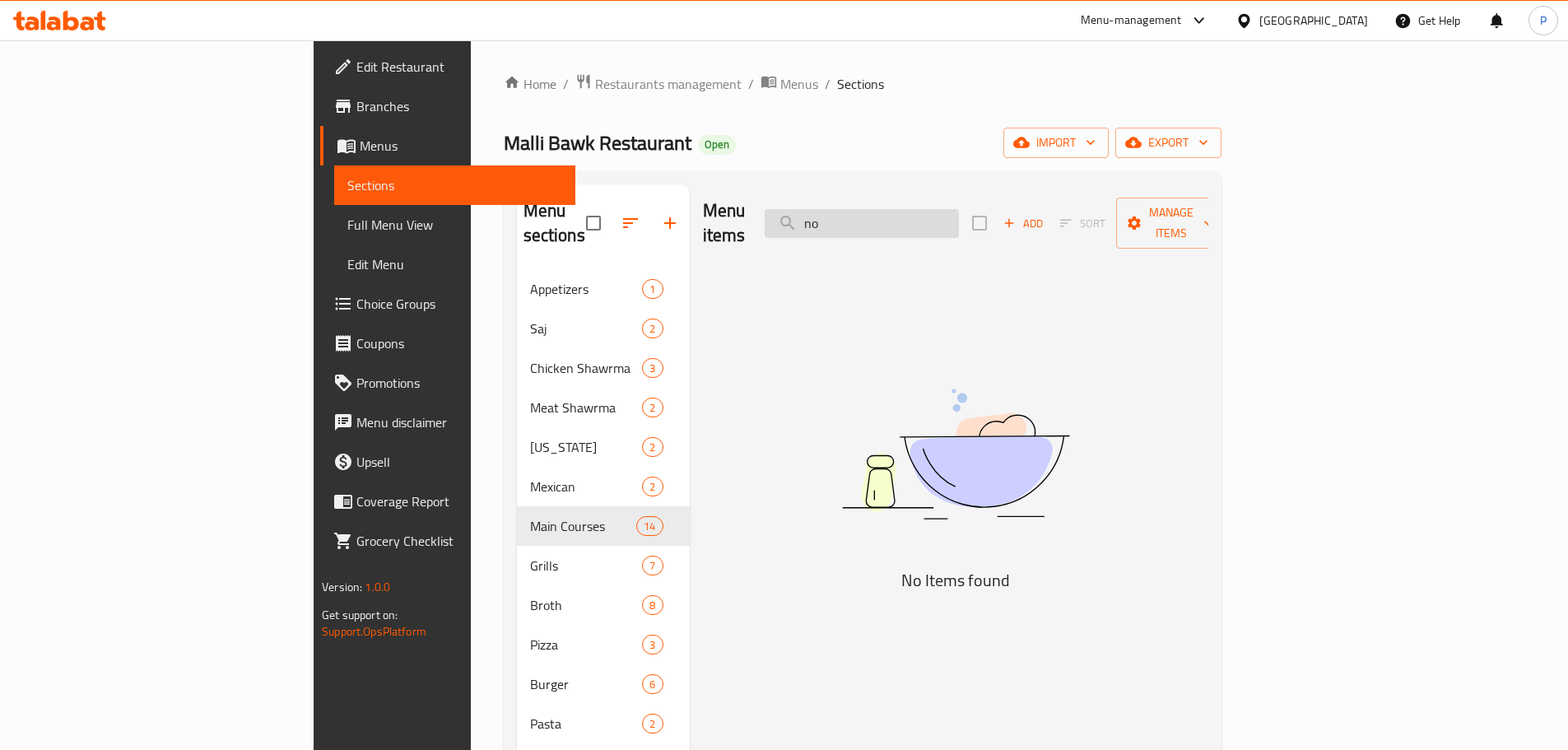
type input "n"
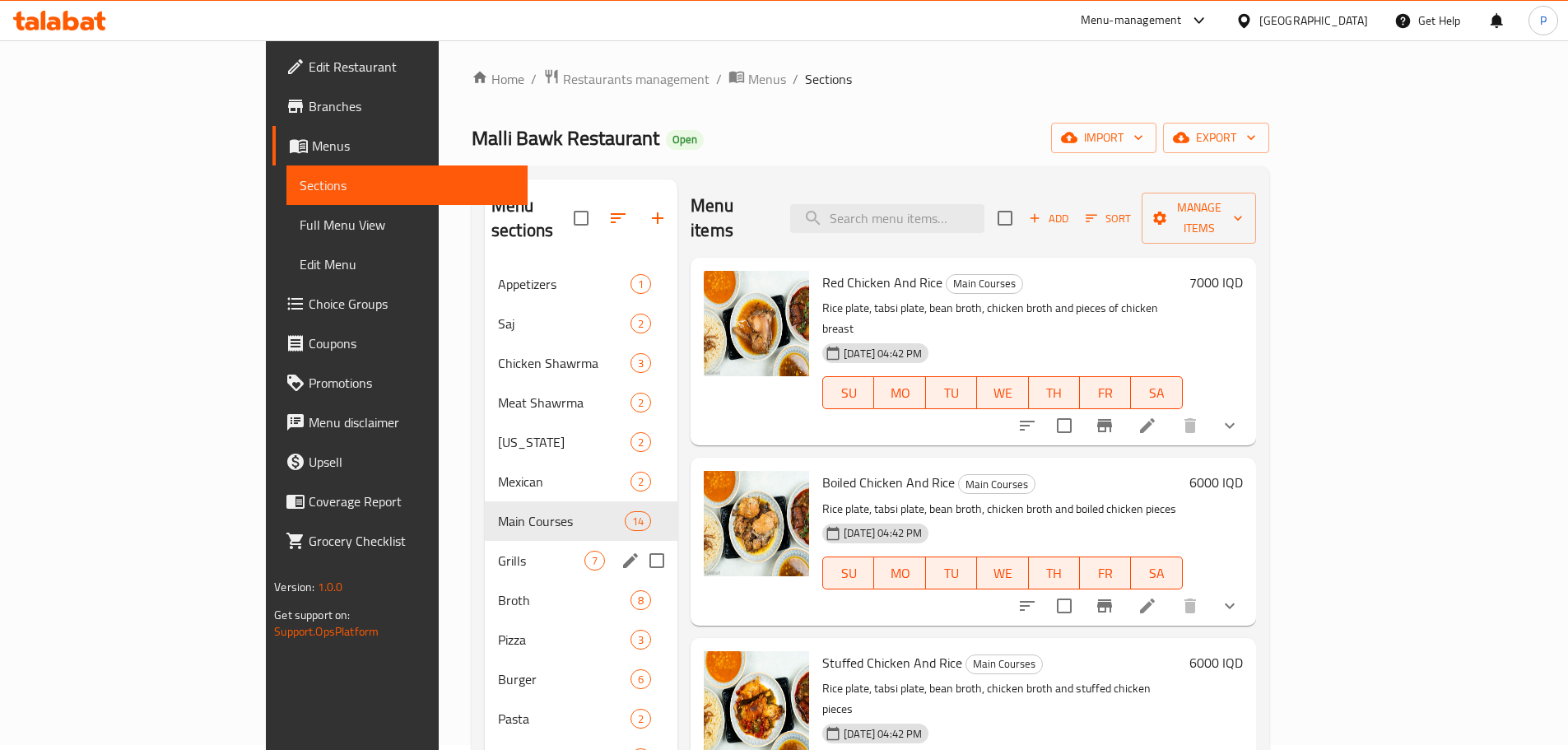
scroll to position [165, 0]
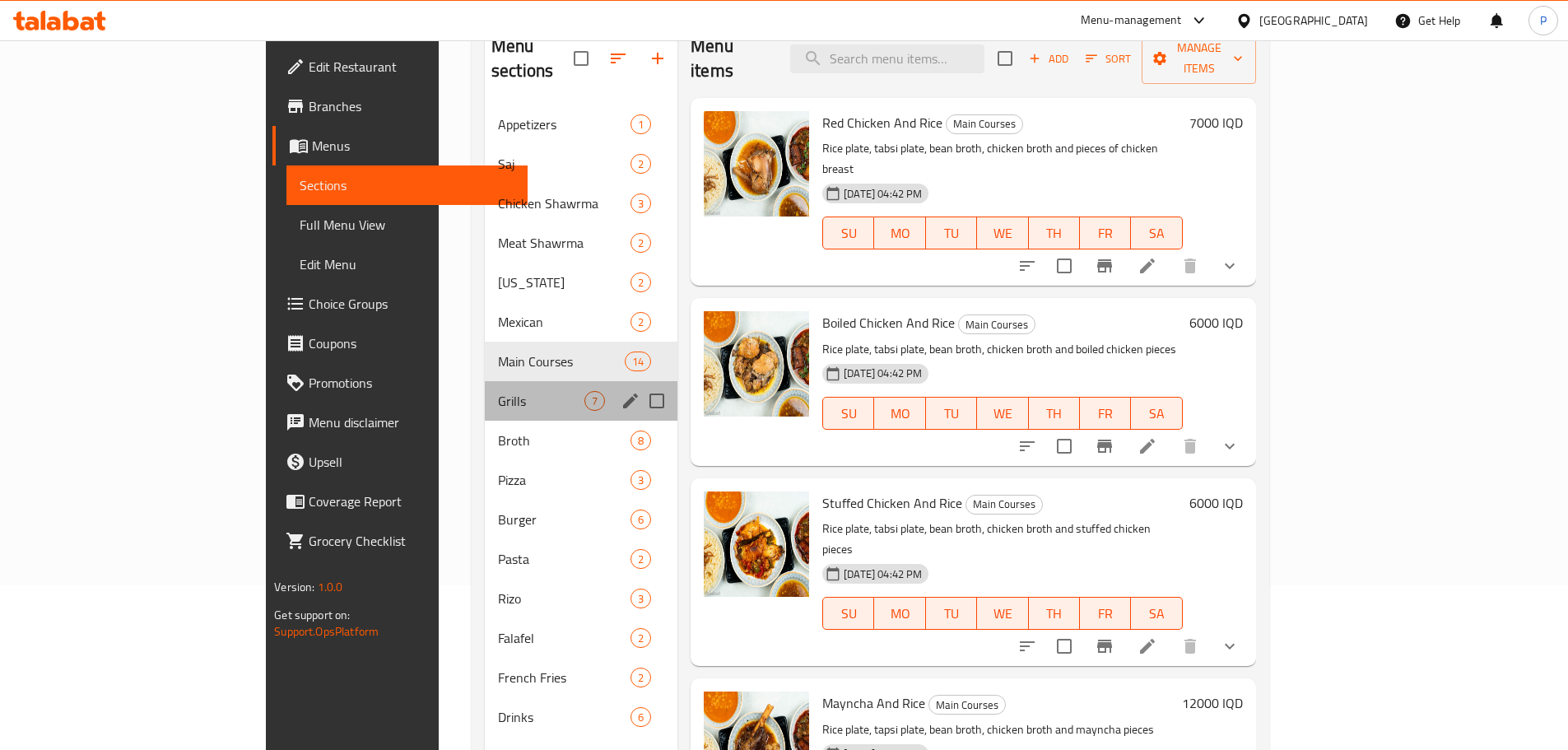
click at [484, 388] on div "Grills 7" at bounding box center [580, 401] width 192 height 40
